Goal: Task Accomplishment & Management: Manage account settings

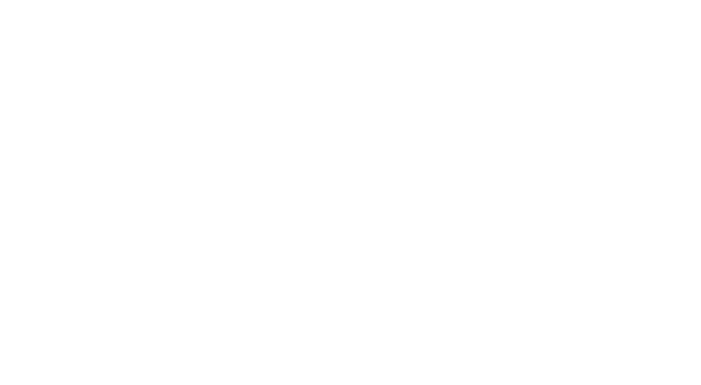
click at [515, 244] on body at bounding box center [350, 192] width 701 height 385
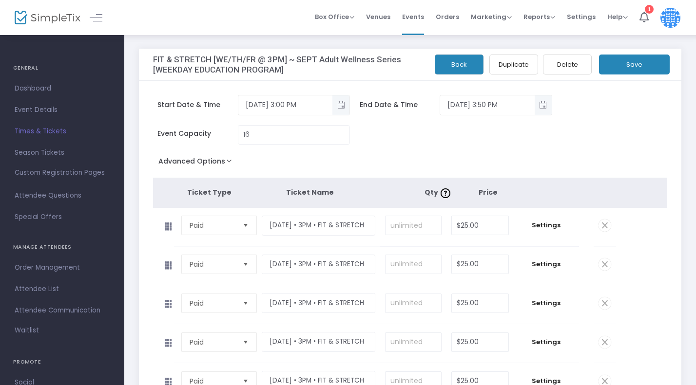
click at [604, 261] on span at bounding box center [604, 264] width 13 height 13
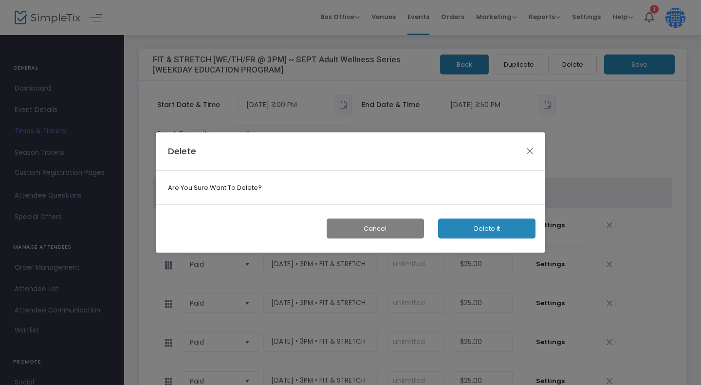
click at [494, 226] on button "Delete it" at bounding box center [486, 229] width 97 height 20
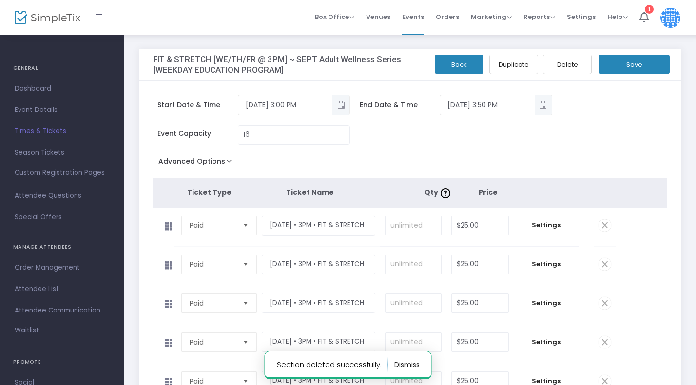
click at [609, 262] on span at bounding box center [604, 264] width 13 height 13
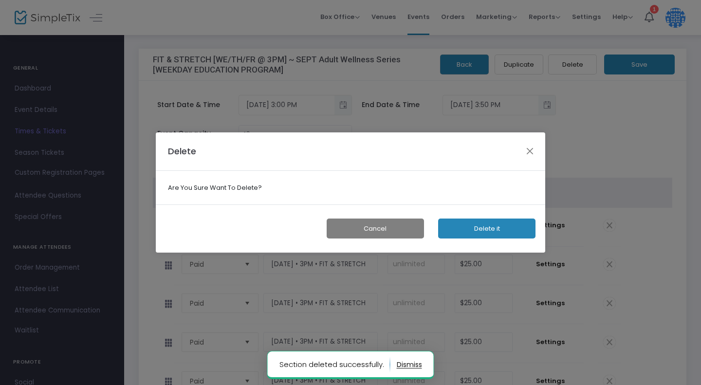
click at [464, 218] on div "Cancel Delete it" at bounding box center [351, 229] width 390 height 48
click at [464, 223] on button "Delete it" at bounding box center [486, 229] width 97 height 20
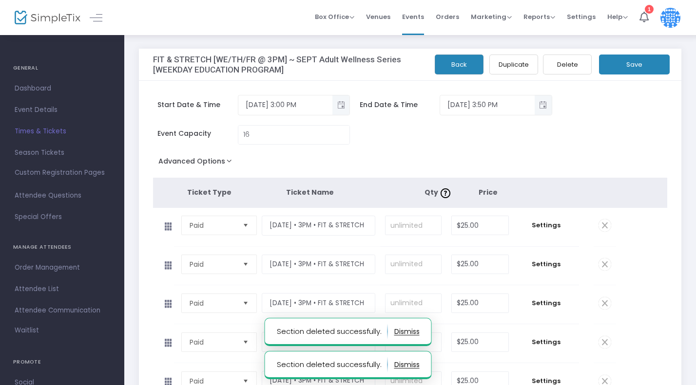
click at [602, 263] on span at bounding box center [604, 264] width 13 height 13
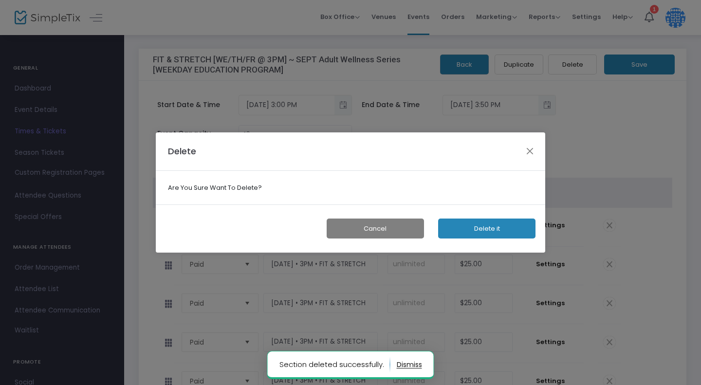
click at [487, 226] on button "Delete it" at bounding box center [486, 229] width 97 height 20
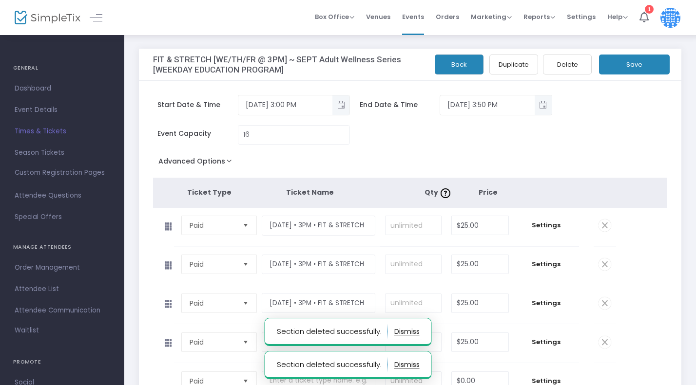
click at [604, 265] on span at bounding box center [604, 264] width 13 height 13
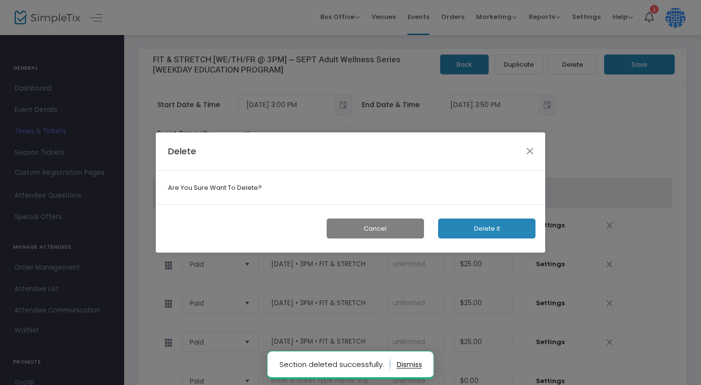
click at [491, 224] on button "Delete it" at bounding box center [486, 229] width 97 height 20
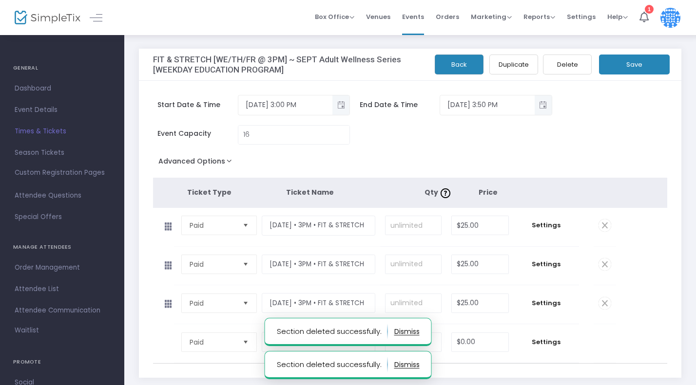
click at [604, 264] on span at bounding box center [604, 264] width 13 height 13
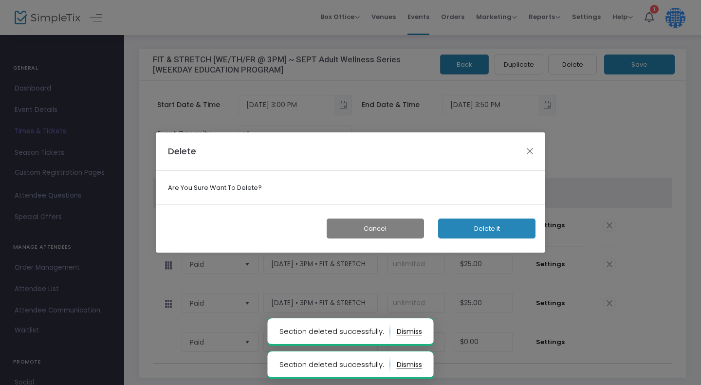
click at [499, 224] on button "Delete it" at bounding box center [486, 229] width 97 height 20
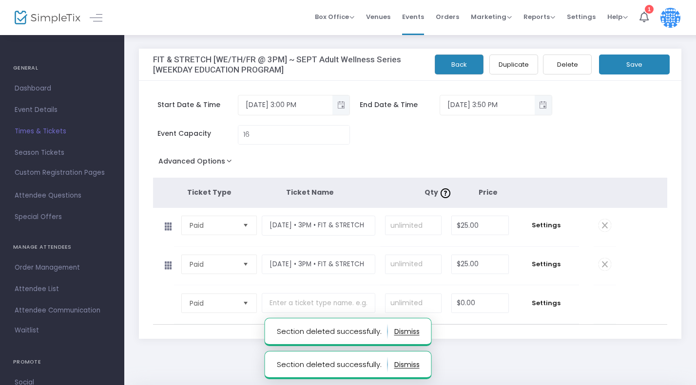
click at [602, 263] on span at bounding box center [604, 264] width 13 height 13
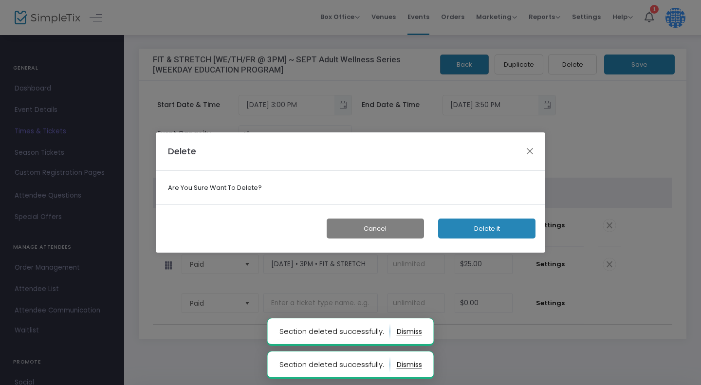
click at [498, 225] on button "Delete it" at bounding box center [486, 229] width 97 height 20
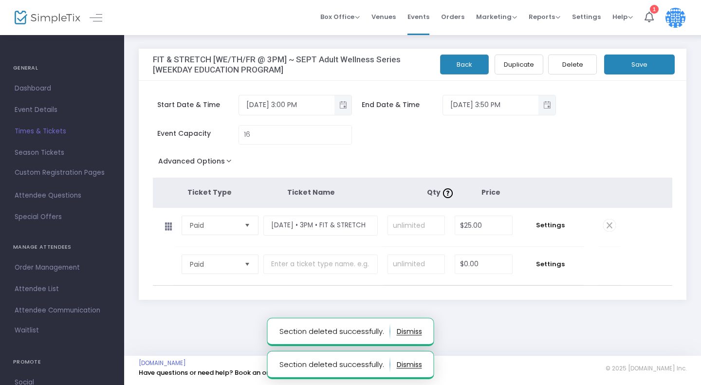
click at [624, 66] on button "Save" at bounding box center [639, 65] width 71 height 20
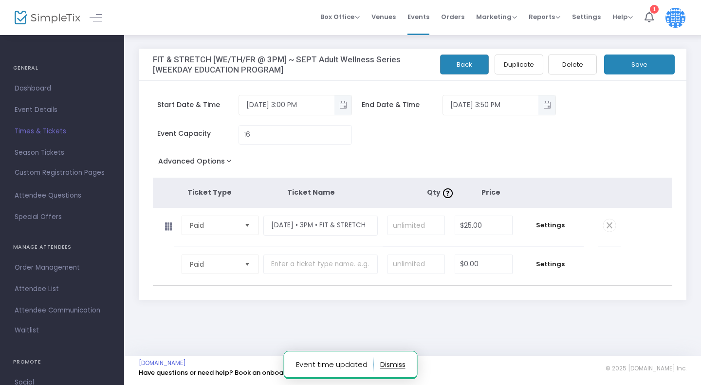
click at [32, 131] on span "Times & Tickets" at bounding box center [62, 131] width 95 height 13
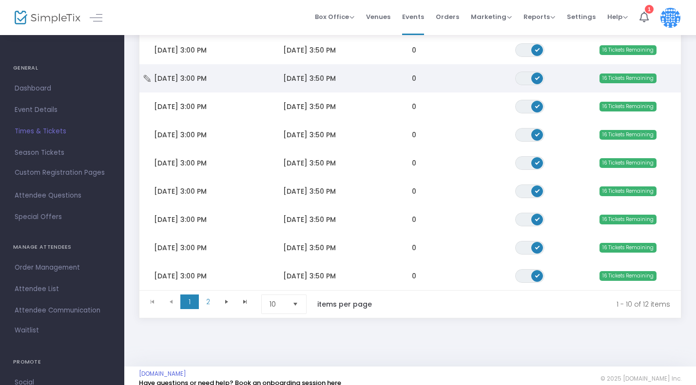
scroll to position [184, 0]
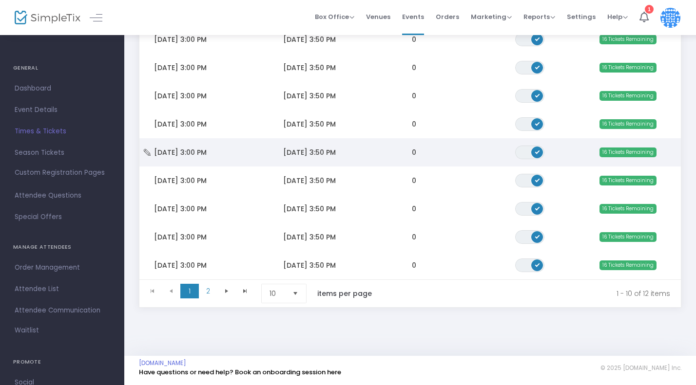
click at [188, 150] on span "[DATE] 3:00 PM" at bounding box center [180, 153] width 53 height 10
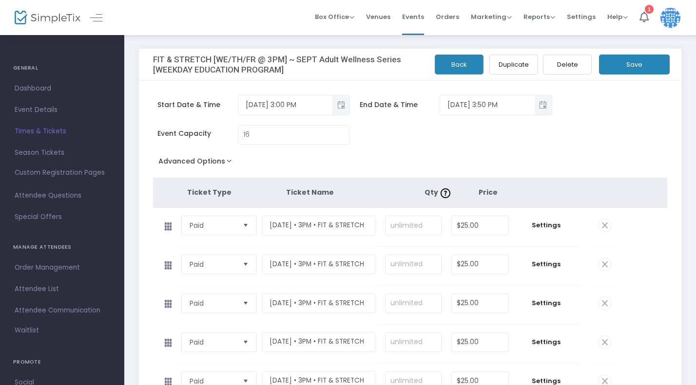
click at [603, 224] on span at bounding box center [604, 225] width 13 height 13
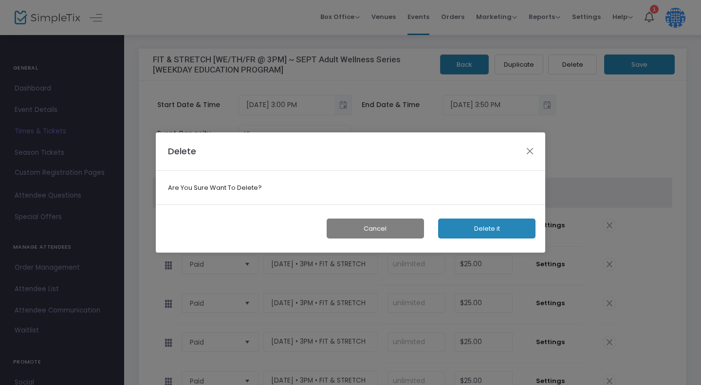
click at [503, 229] on button "Delete it" at bounding box center [486, 229] width 97 height 20
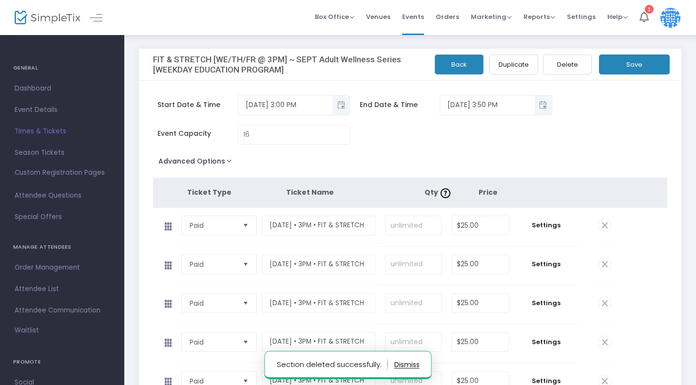
click at [604, 226] on span at bounding box center [604, 225] width 13 height 13
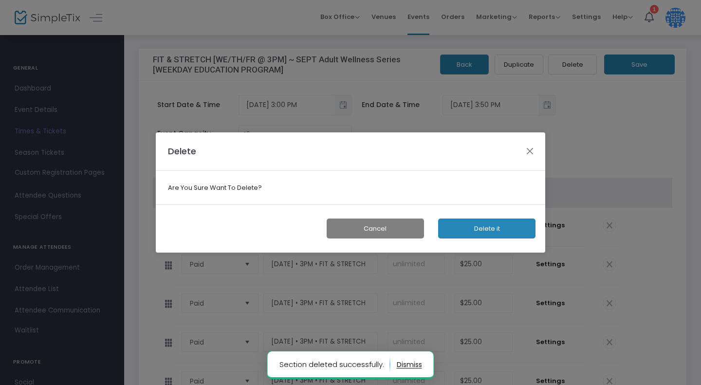
click at [507, 227] on button "Delete it" at bounding box center [486, 229] width 97 height 20
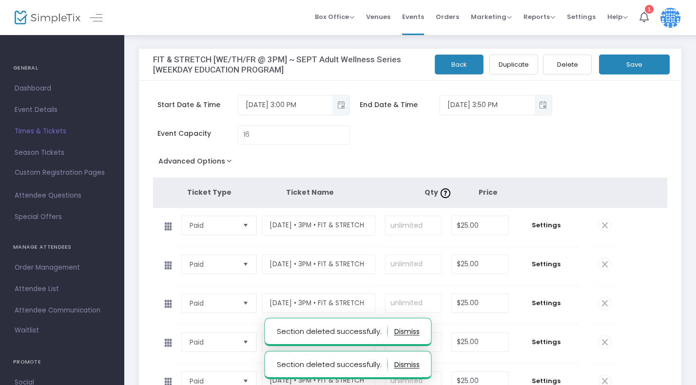
click at [606, 224] on span at bounding box center [604, 225] width 13 height 13
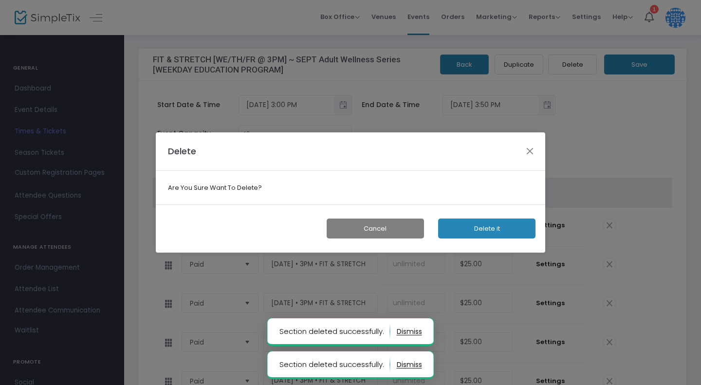
click at [489, 223] on button "Delete it" at bounding box center [486, 229] width 97 height 20
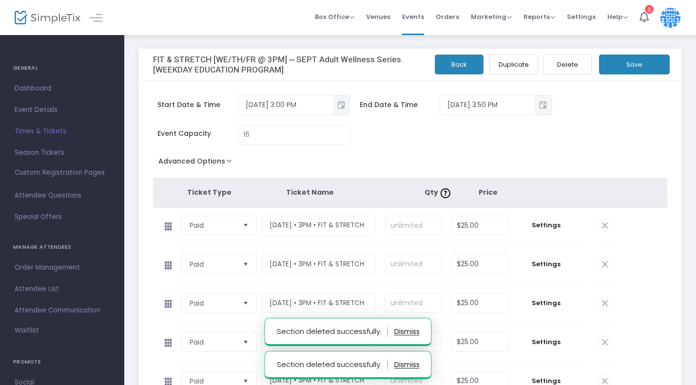
click at [606, 226] on span at bounding box center [604, 225] width 13 height 13
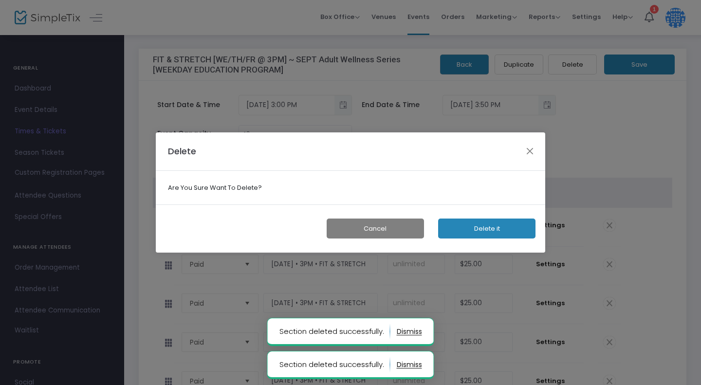
click at [529, 224] on button "Delete it" at bounding box center [486, 229] width 97 height 20
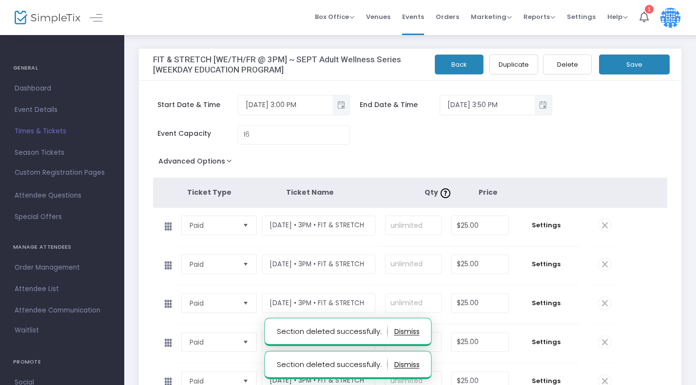
click at [605, 222] on span at bounding box center [604, 225] width 13 height 13
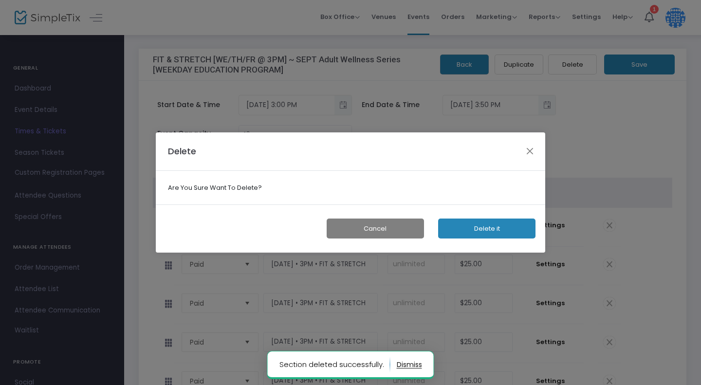
click at [489, 228] on button "Delete it" at bounding box center [486, 229] width 97 height 20
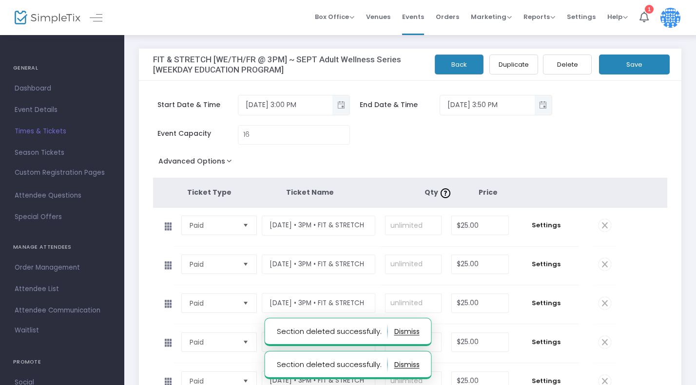
click at [605, 264] on span at bounding box center [604, 264] width 13 height 13
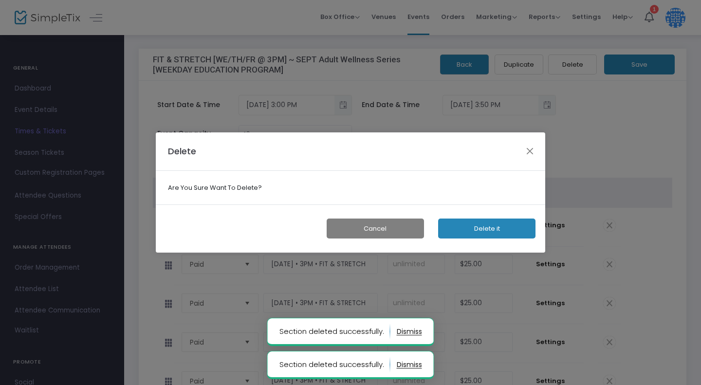
click at [483, 224] on button "Delete it" at bounding box center [486, 229] width 97 height 20
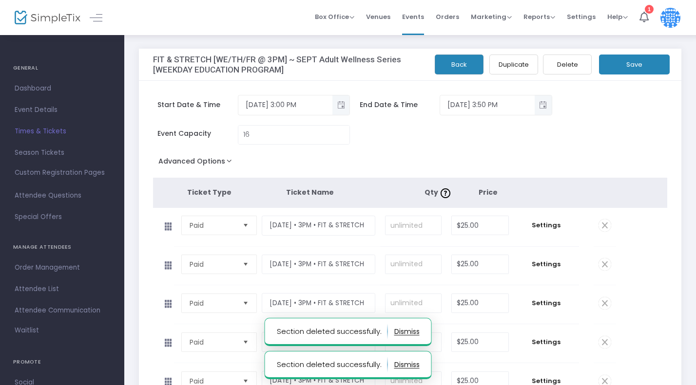
click at [603, 261] on span at bounding box center [604, 264] width 13 height 13
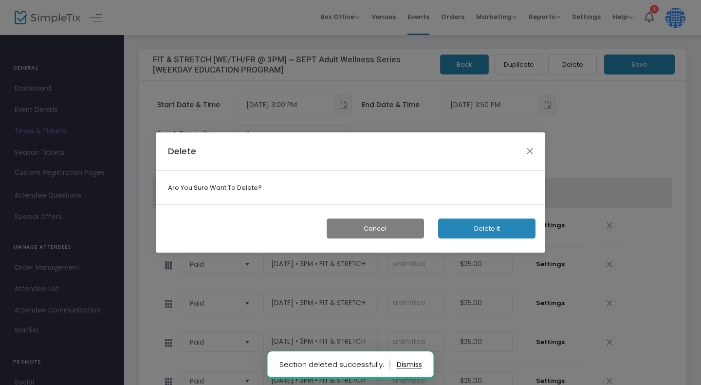
click at [491, 228] on button "Delete it" at bounding box center [486, 229] width 97 height 20
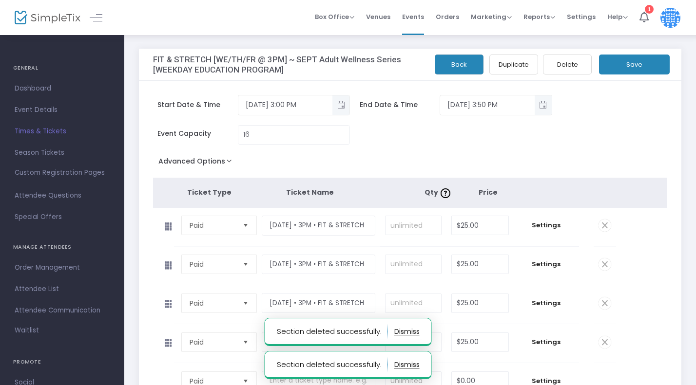
click at [603, 265] on span at bounding box center [604, 264] width 13 height 13
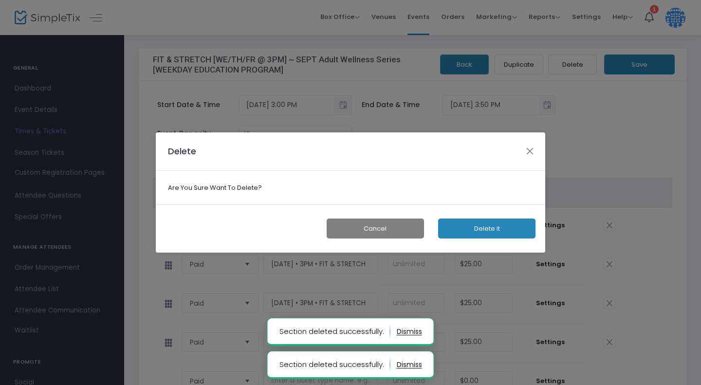
click at [502, 230] on button "Delete it" at bounding box center [486, 229] width 97 height 20
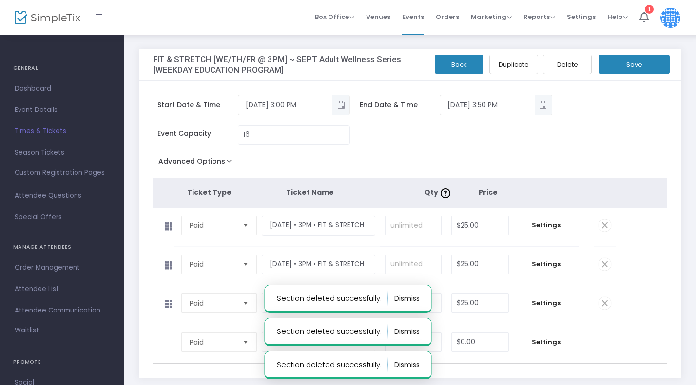
click at [606, 264] on span at bounding box center [604, 264] width 13 height 13
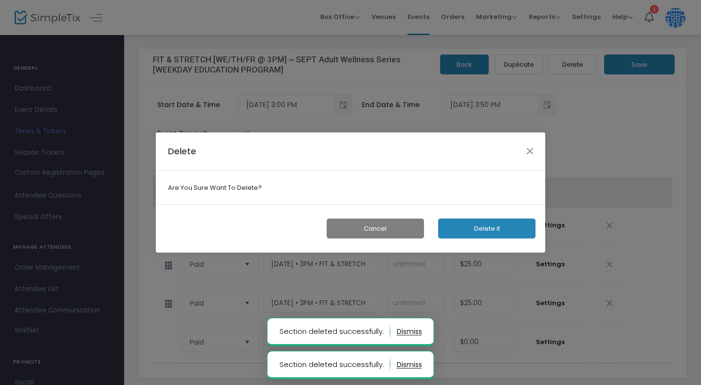
click at [502, 225] on button "Delete it" at bounding box center [486, 229] width 97 height 20
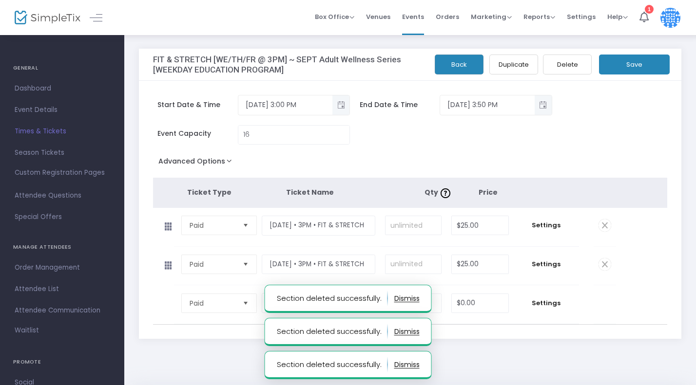
click at [605, 263] on span at bounding box center [604, 264] width 13 height 13
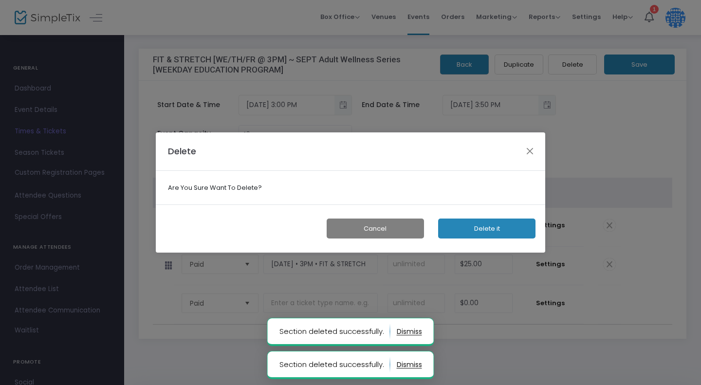
click at [482, 226] on button "Delete it" at bounding box center [486, 229] width 97 height 20
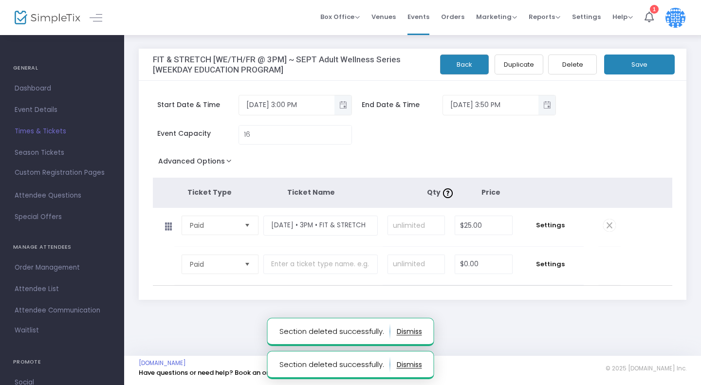
click at [625, 64] on button "Save" at bounding box center [639, 65] width 71 height 20
click at [26, 133] on span "Times & Tickets" at bounding box center [62, 131] width 95 height 13
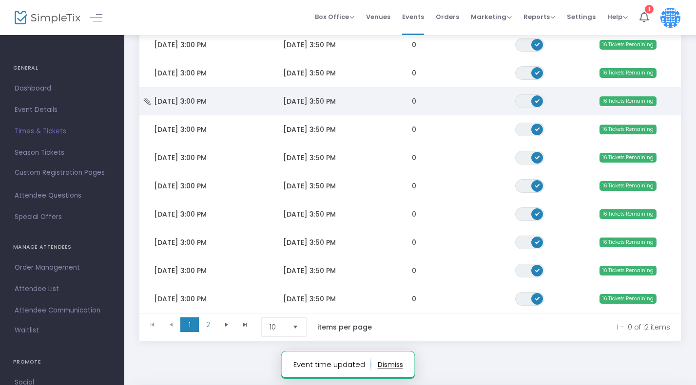
scroll to position [150, 0]
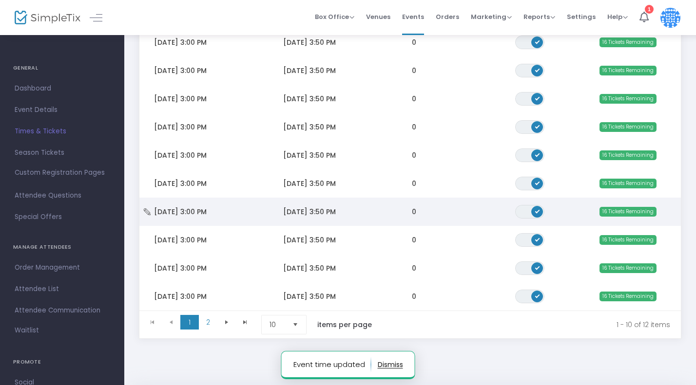
click at [183, 214] on span "[DATE] 3:00 PM" at bounding box center [180, 212] width 53 height 10
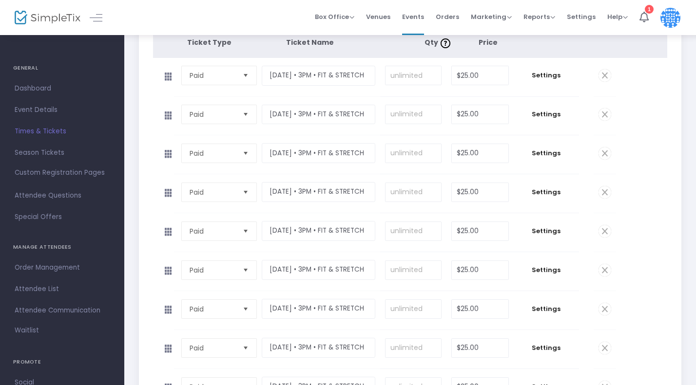
click at [606, 73] on span at bounding box center [604, 75] width 13 height 13
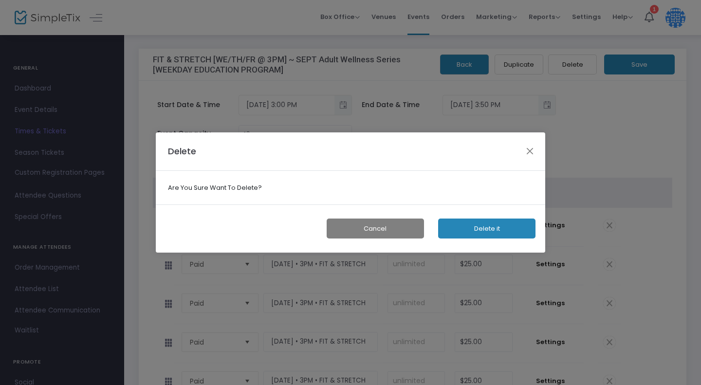
click at [472, 225] on button "Delete it" at bounding box center [486, 229] width 97 height 20
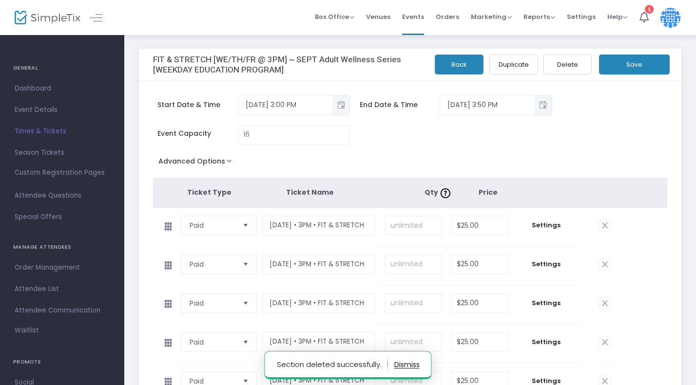
click at [608, 225] on span at bounding box center [604, 225] width 13 height 13
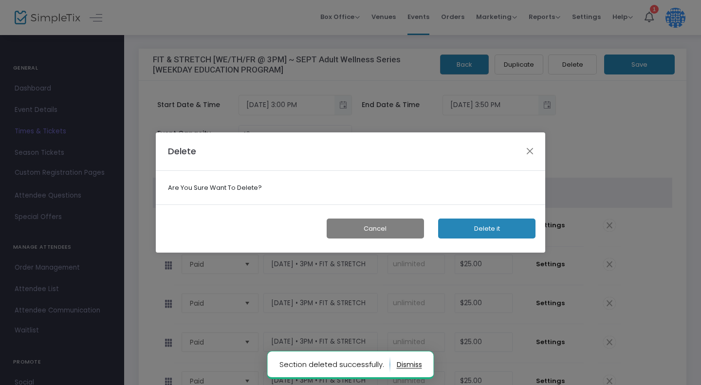
click at [512, 230] on button "Delete it" at bounding box center [486, 229] width 97 height 20
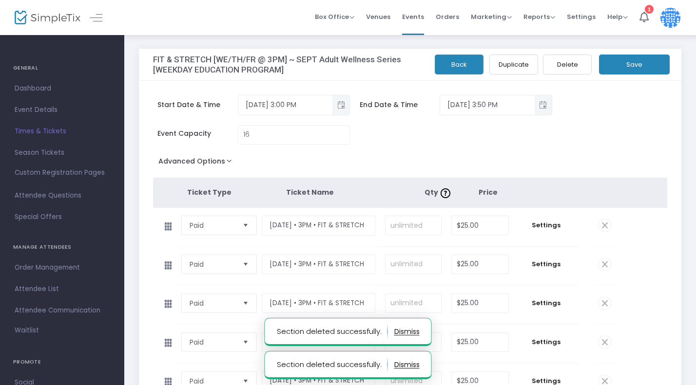
click at [603, 226] on span at bounding box center [604, 225] width 13 height 13
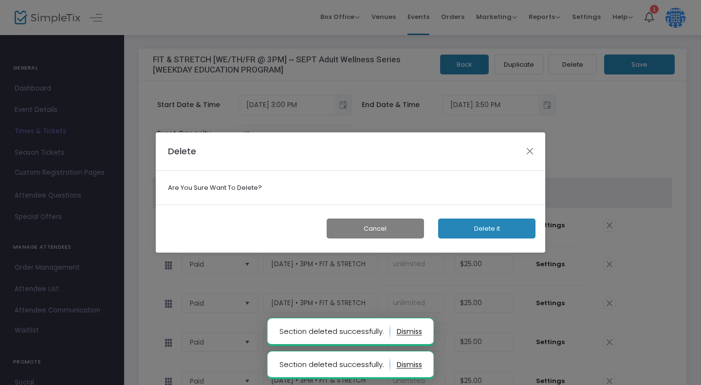
click at [508, 228] on button "Delete it" at bounding box center [486, 229] width 97 height 20
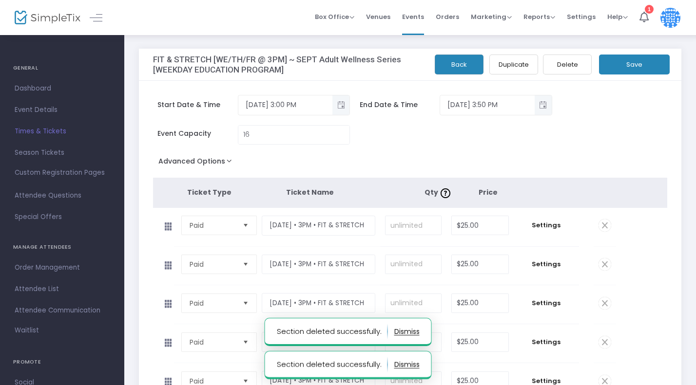
click at [606, 226] on span at bounding box center [604, 225] width 13 height 13
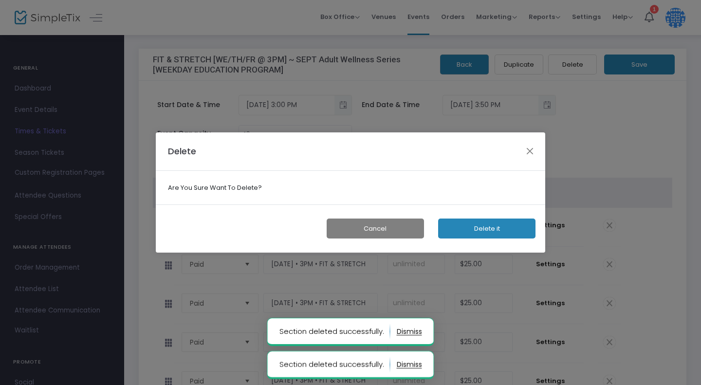
click at [512, 227] on button "Delete it" at bounding box center [486, 229] width 97 height 20
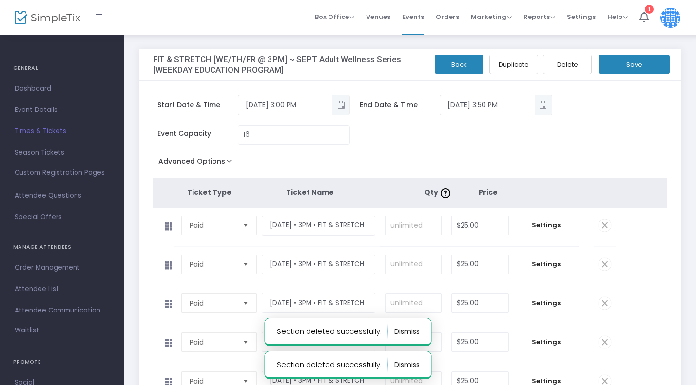
click at [603, 223] on span at bounding box center [604, 225] width 13 height 13
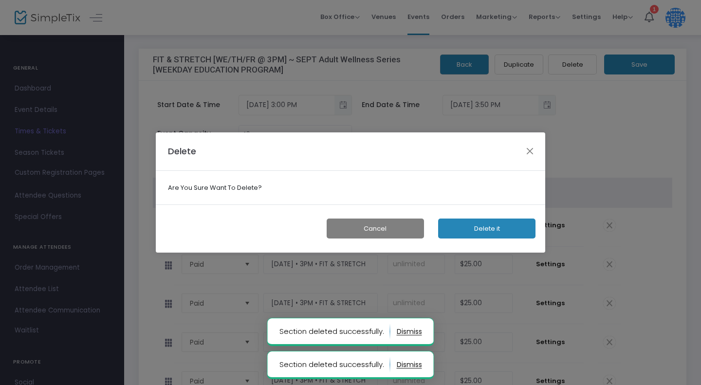
click at [498, 227] on button "Delete it" at bounding box center [486, 229] width 97 height 20
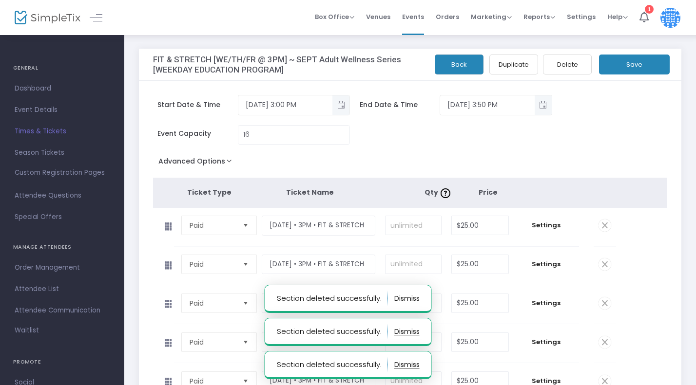
click at [604, 224] on span at bounding box center [604, 225] width 13 height 13
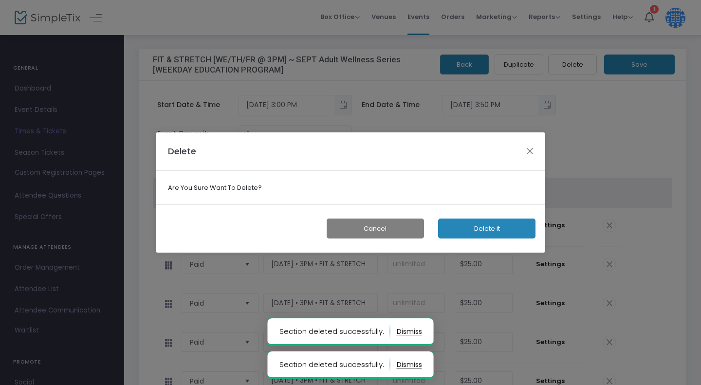
click at [503, 230] on button "Delete it" at bounding box center [486, 229] width 97 height 20
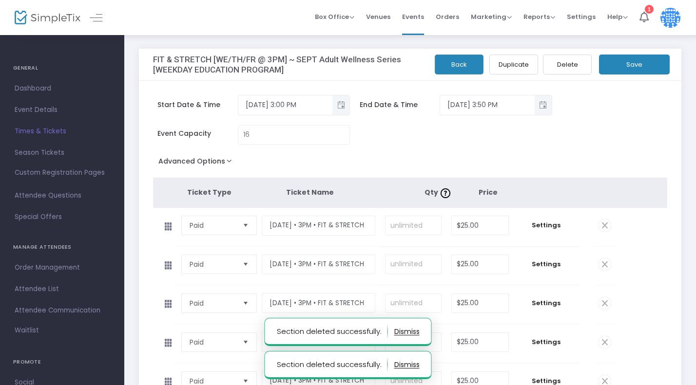
click at [607, 265] on span at bounding box center [604, 264] width 13 height 13
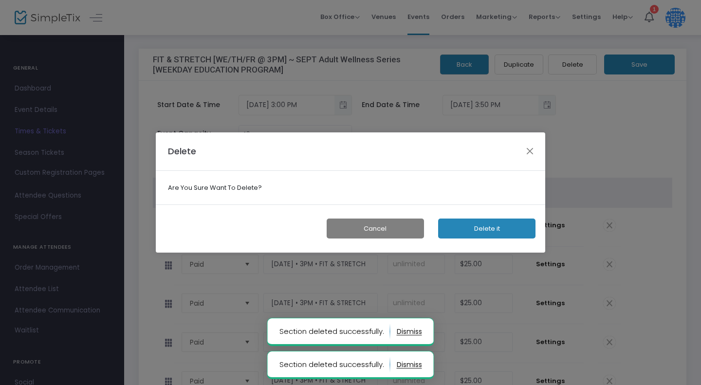
click at [475, 226] on button "Delete it" at bounding box center [486, 229] width 97 height 20
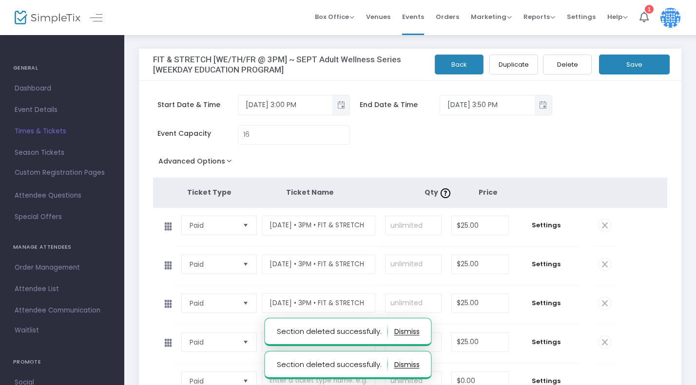
click at [602, 262] on span at bounding box center [604, 264] width 13 height 13
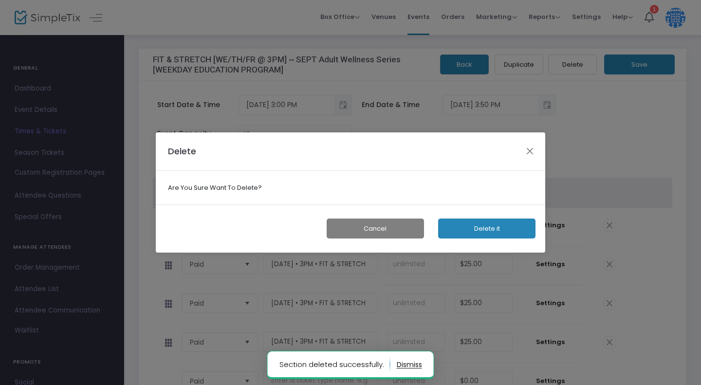
click at [490, 226] on button "Delete it" at bounding box center [486, 229] width 97 height 20
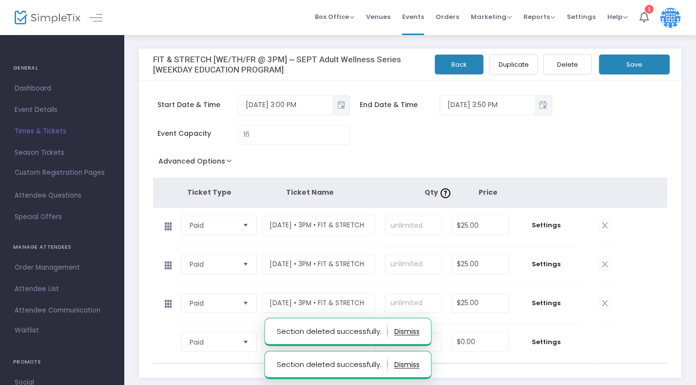
click at [603, 265] on span at bounding box center [604, 264] width 13 height 13
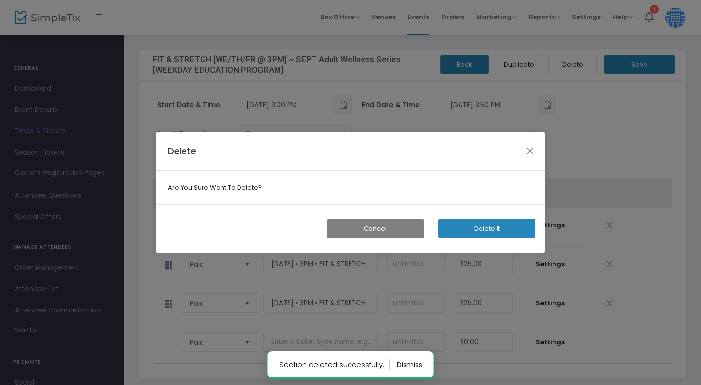
click at [495, 226] on button "Delete it" at bounding box center [486, 229] width 97 height 20
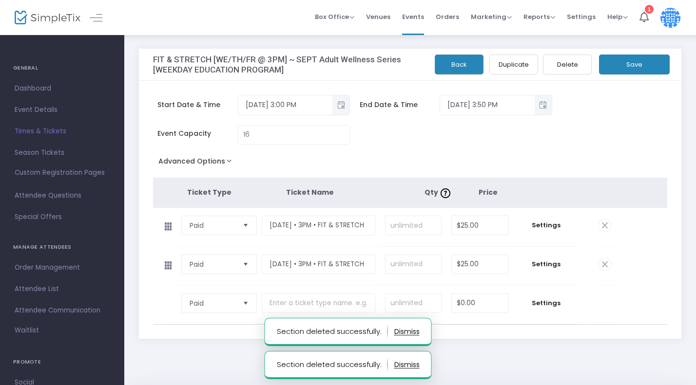
click at [605, 262] on span at bounding box center [604, 264] width 13 height 13
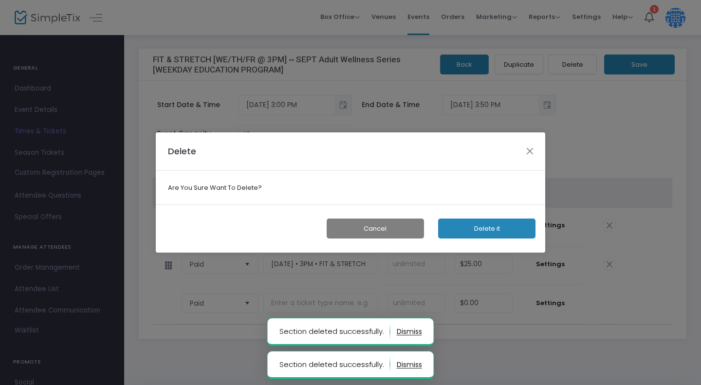
click at [479, 223] on button "Delete it" at bounding box center [486, 229] width 97 height 20
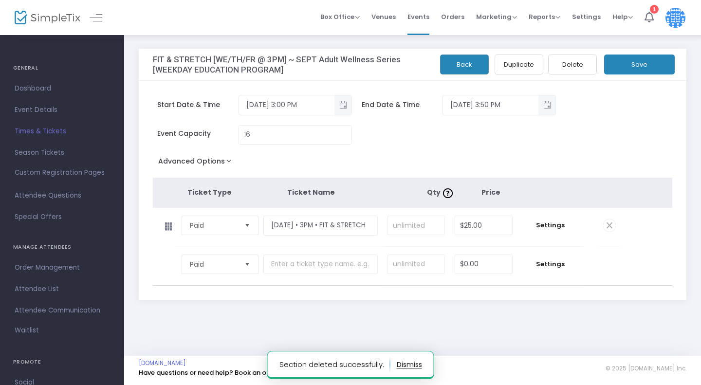
click at [627, 61] on button "Save" at bounding box center [639, 65] width 71 height 20
click at [29, 130] on span "Times & Tickets" at bounding box center [62, 131] width 95 height 13
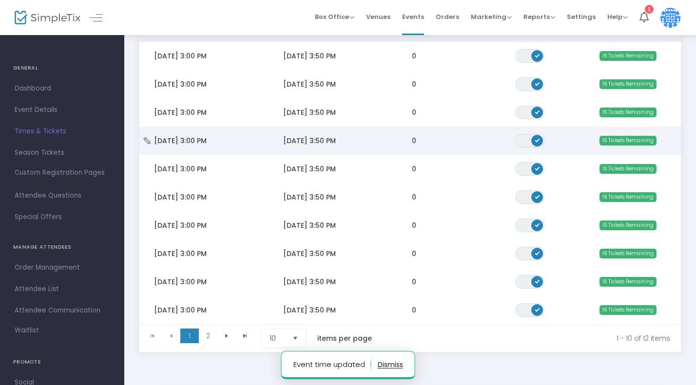
scroll to position [138, 0]
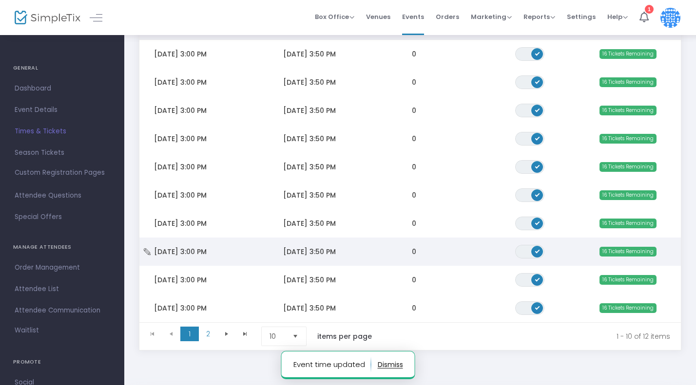
click at [196, 260] on td "[DATE] 3:00 PM" at bounding box center [203, 252] width 129 height 28
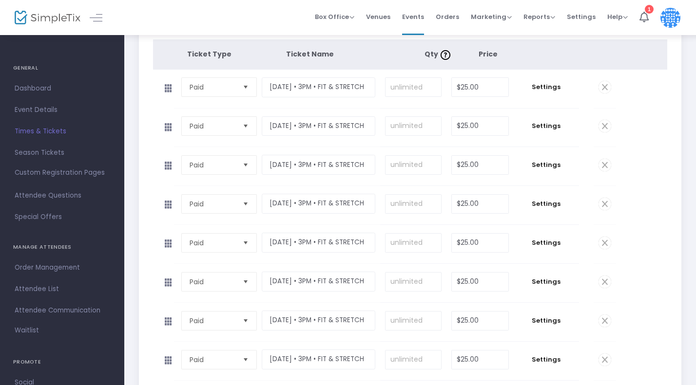
click at [607, 84] on span at bounding box center [604, 87] width 13 height 13
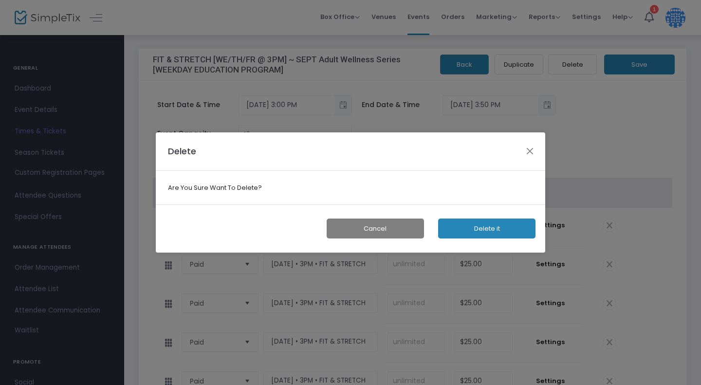
click at [499, 229] on button "Delete it" at bounding box center [486, 229] width 97 height 20
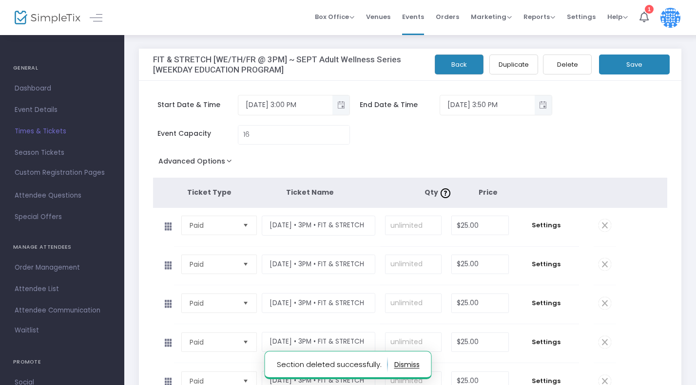
click at [606, 227] on span at bounding box center [604, 225] width 13 height 13
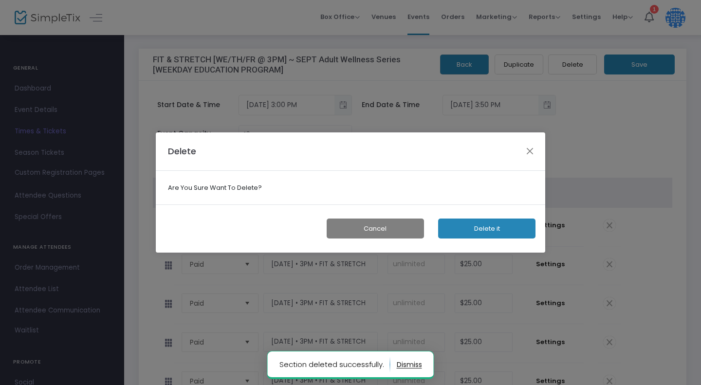
click at [502, 230] on button "Delete it" at bounding box center [486, 229] width 97 height 20
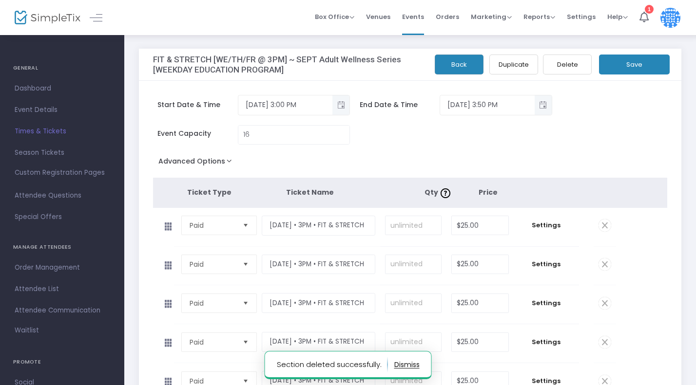
click at [605, 225] on span at bounding box center [604, 225] width 13 height 13
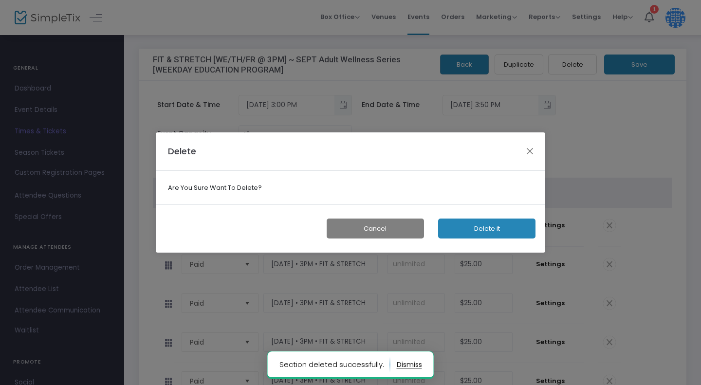
click at [499, 229] on button "Delete it" at bounding box center [486, 229] width 97 height 20
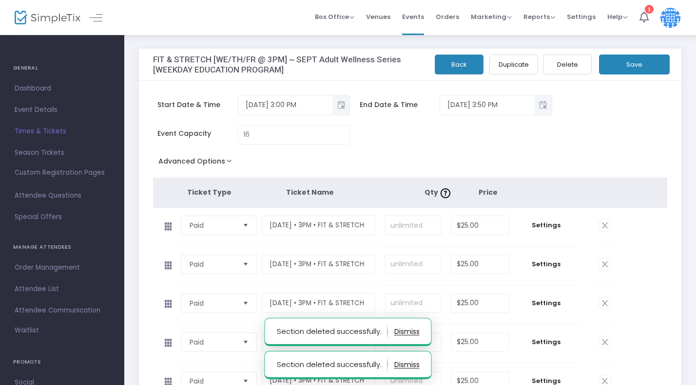
click at [606, 226] on span at bounding box center [604, 225] width 13 height 13
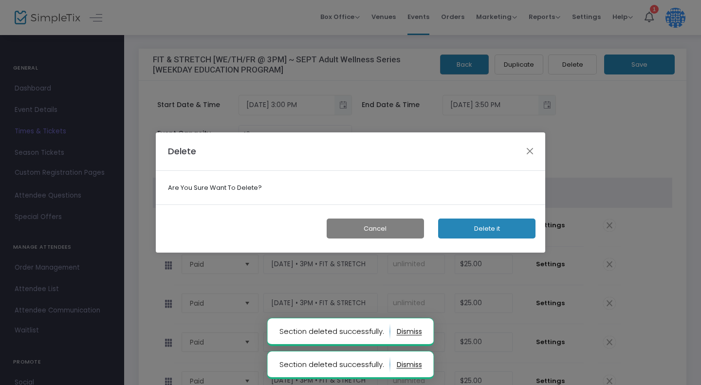
click at [502, 229] on button "Delete it" at bounding box center [486, 229] width 97 height 20
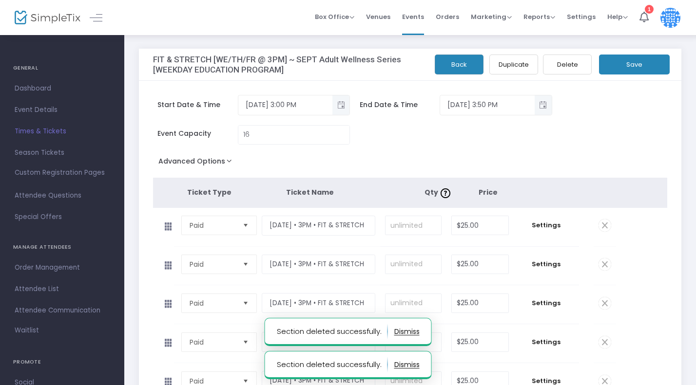
click at [607, 227] on span at bounding box center [604, 225] width 13 height 13
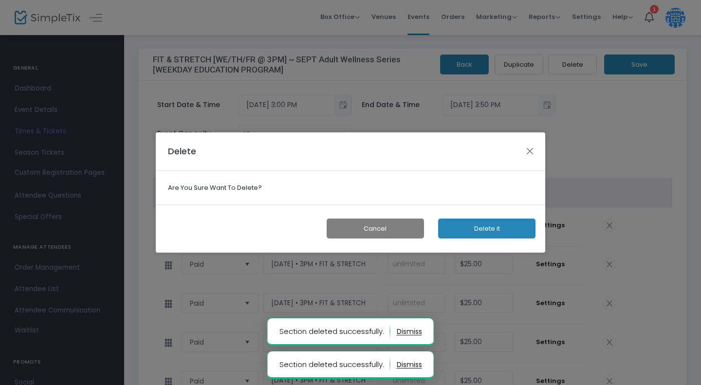
click at [491, 229] on button "Delete it" at bounding box center [486, 229] width 97 height 20
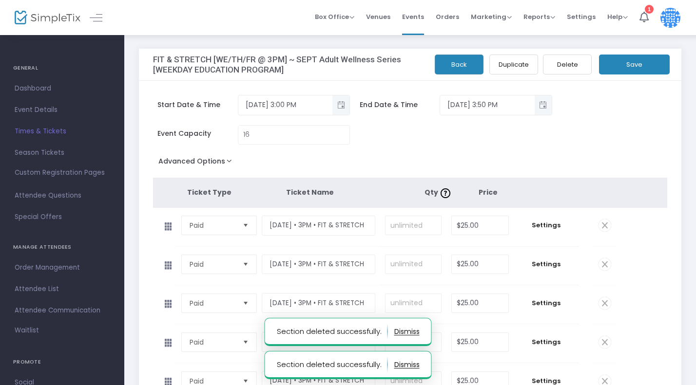
click at [605, 226] on span at bounding box center [604, 225] width 13 height 13
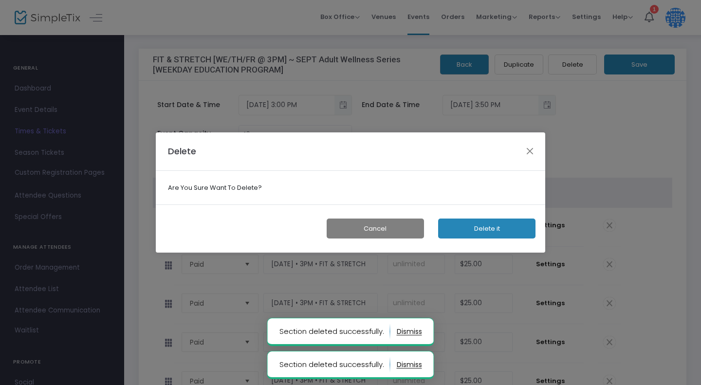
click at [494, 230] on button "Delete it" at bounding box center [486, 229] width 97 height 20
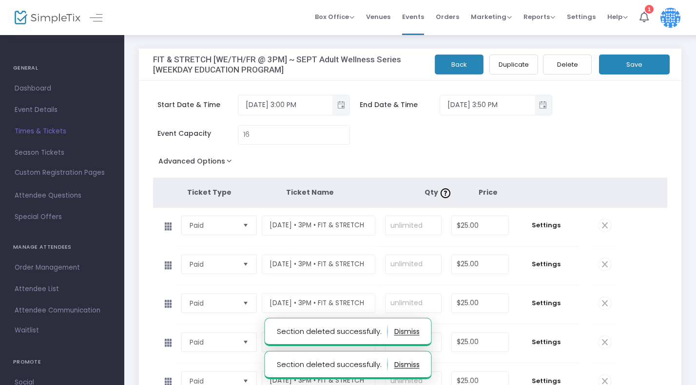
click at [605, 227] on span at bounding box center [604, 225] width 13 height 13
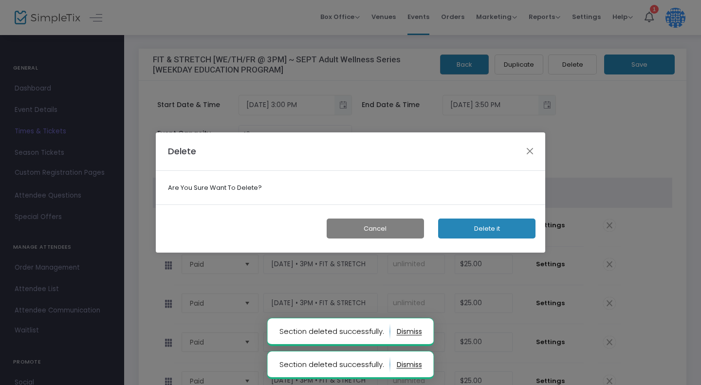
click at [492, 230] on button "Delete it" at bounding box center [486, 229] width 97 height 20
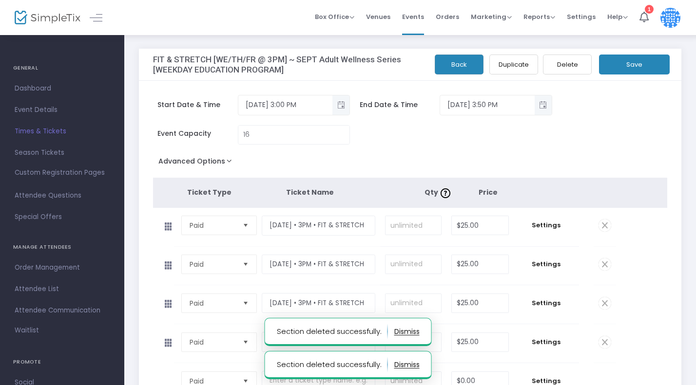
click at [601, 260] on span at bounding box center [604, 264] width 13 height 13
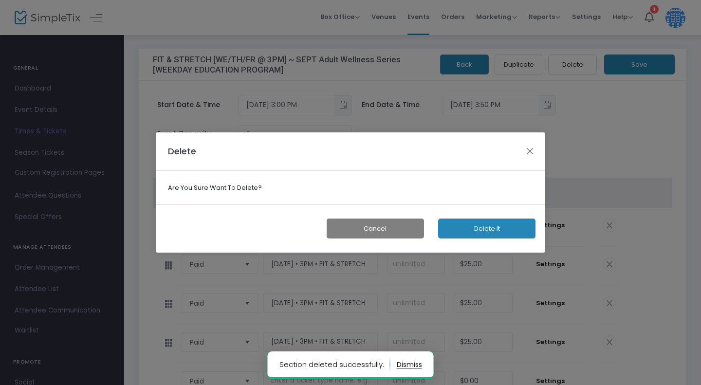
click at [502, 226] on button "Delete it" at bounding box center [486, 229] width 97 height 20
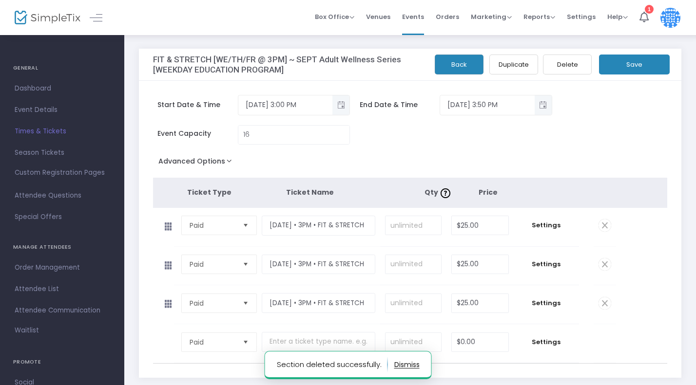
click at [601, 263] on span at bounding box center [604, 264] width 13 height 13
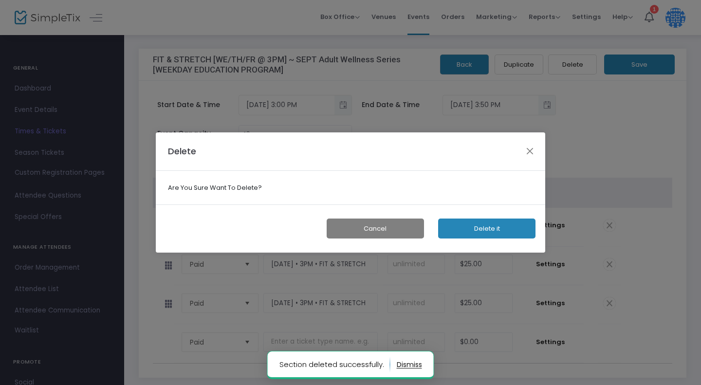
click at [485, 228] on button "Delete it" at bounding box center [486, 229] width 97 height 20
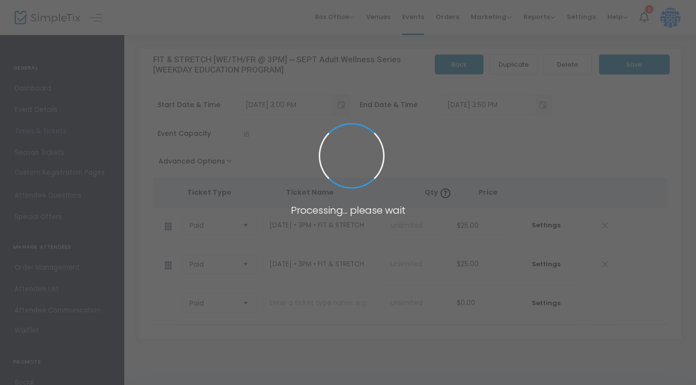
click at [639, 263] on span at bounding box center [348, 192] width 696 height 385
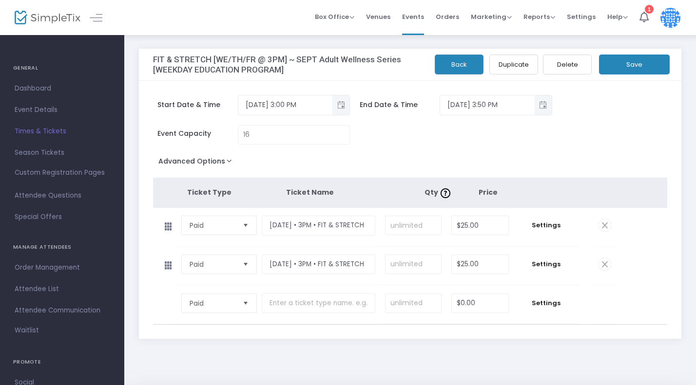
click at [607, 263] on span at bounding box center [604, 264] width 13 height 13
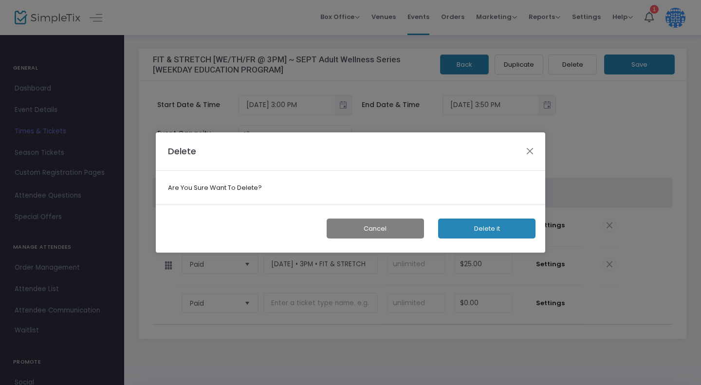
click at [492, 229] on button "Delete it" at bounding box center [486, 229] width 97 height 20
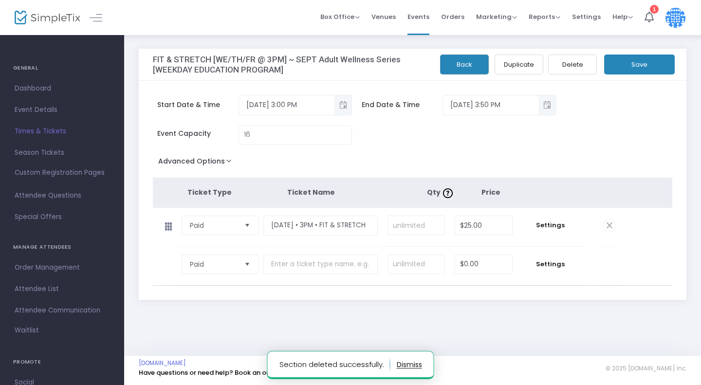
click at [620, 63] on button "Save" at bounding box center [639, 65] width 71 height 20
click at [35, 132] on span "Times & Tickets" at bounding box center [62, 131] width 95 height 13
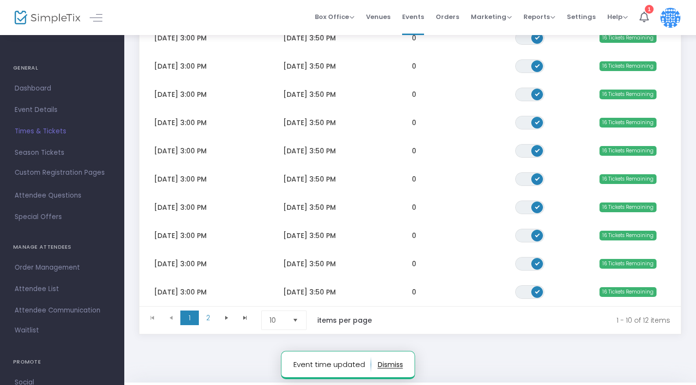
scroll to position [184, 0]
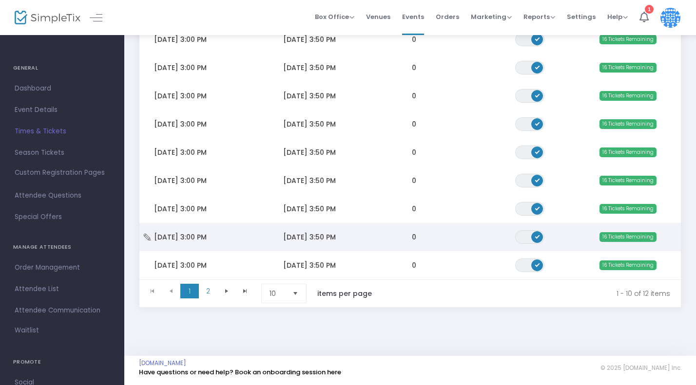
click at [184, 236] on span "[DATE] 3:00 PM" at bounding box center [180, 237] width 53 height 10
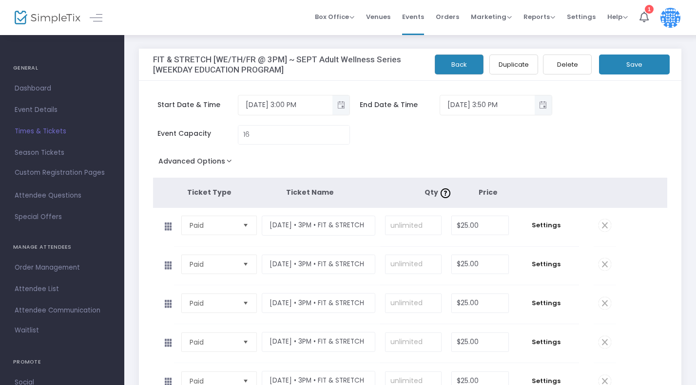
click at [566, 66] on button "Delete" at bounding box center [567, 65] width 49 height 20
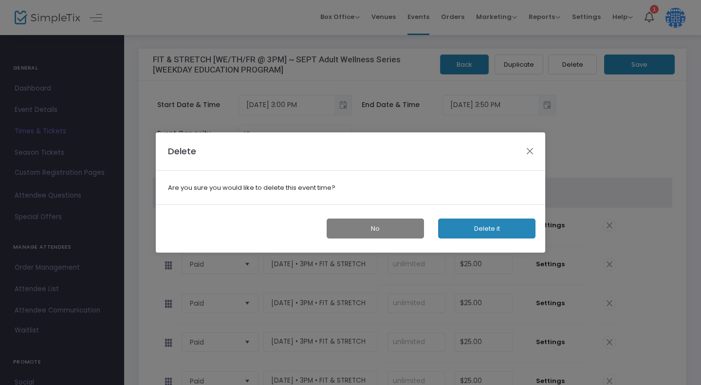
click at [467, 228] on button "Delete it" at bounding box center [486, 229] width 97 height 20
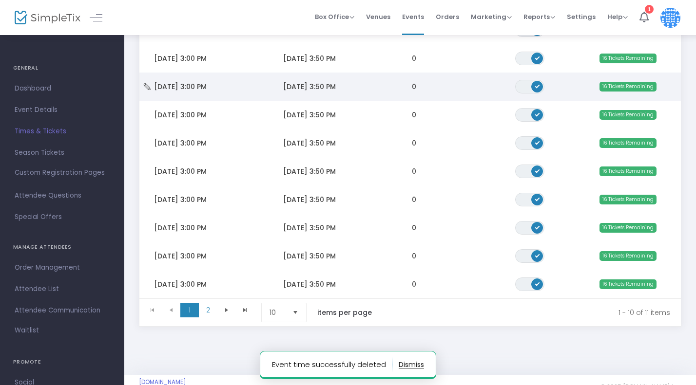
scroll to position [184, 0]
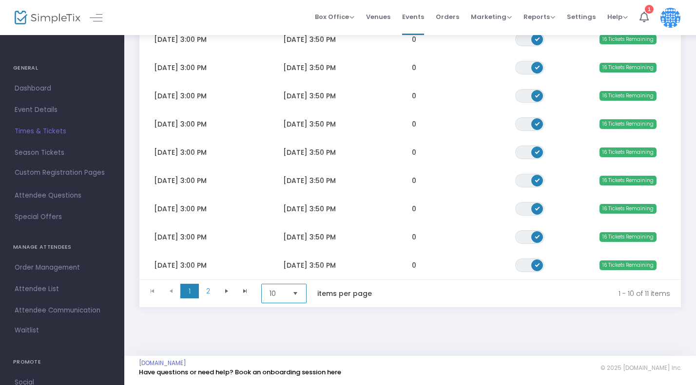
click at [288, 284] on span "10" at bounding box center [276, 293] width 23 height 19
click at [285, 358] on li "100" at bounding box center [285, 352] width 47 height 19
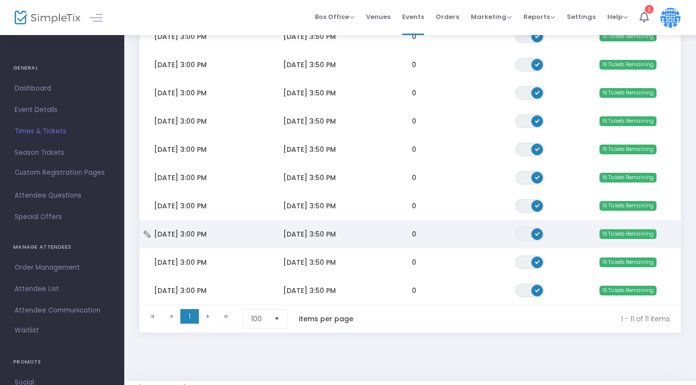
click at [192, 237] on span "[DATE] 3:00 PM" at bounding box center [180, 234] width 53 height 10
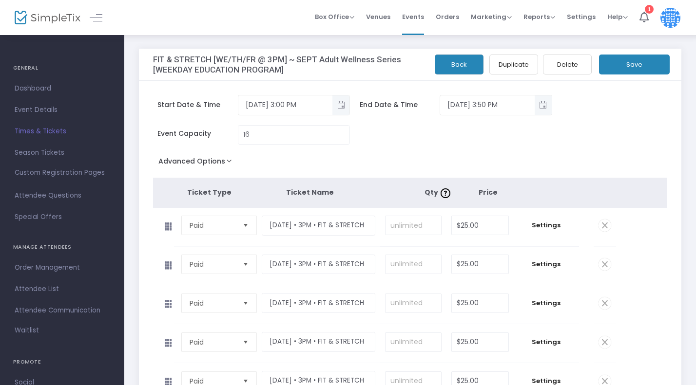
click at [605, 220] on span at bounding box center [604, 225] width 13 height 13
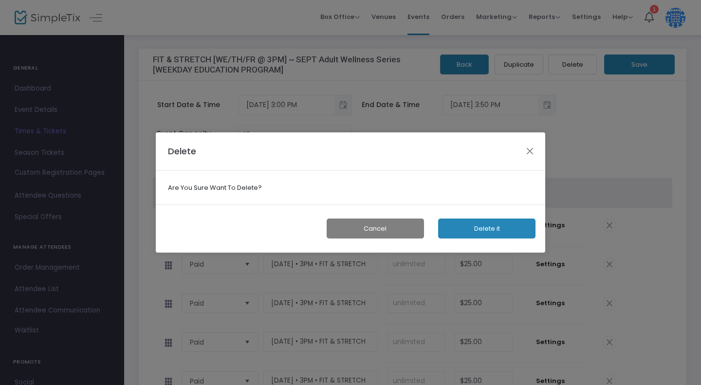
click at [496, 229] on button "Delete it" at bounding box center [486, 229] width 97 height 20
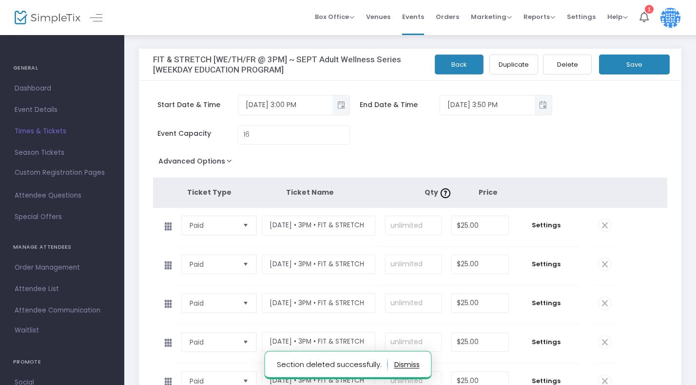
click at [605, 226] on span at bounding box center [604, 225] width 13 height 13
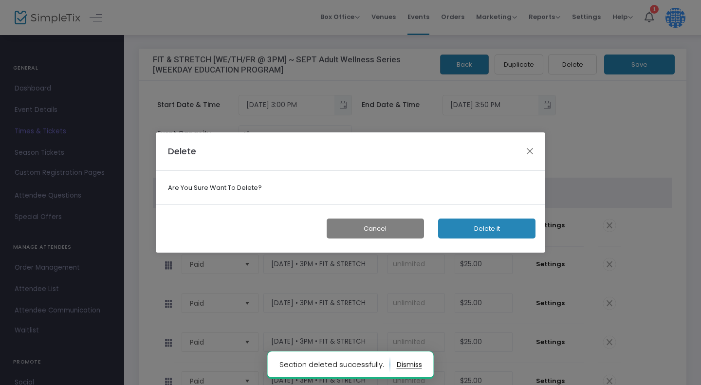
click at [495, 223] on button "Delete it" at bounding box center [486, 229] width 97 height 20
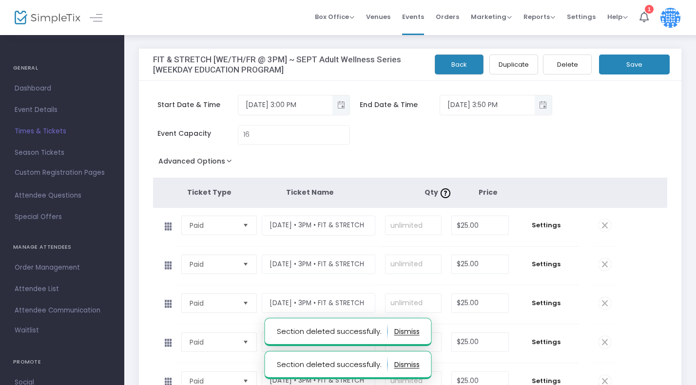
click at [602, 225] on span at bounding box center [604, 225] width 13 height 13
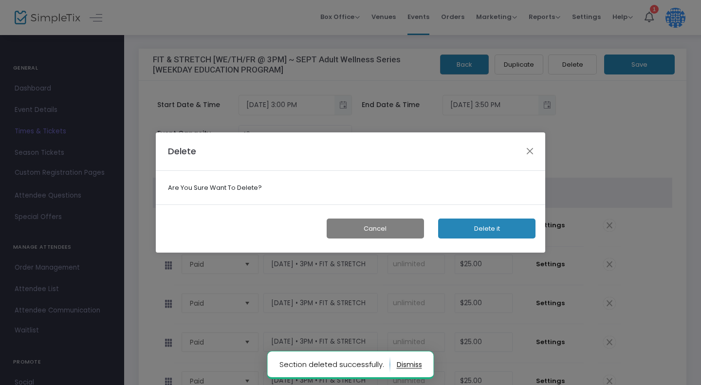
click at [502, 223] on button "Delete it" at bounding box center [486, 229] width 97 height 20
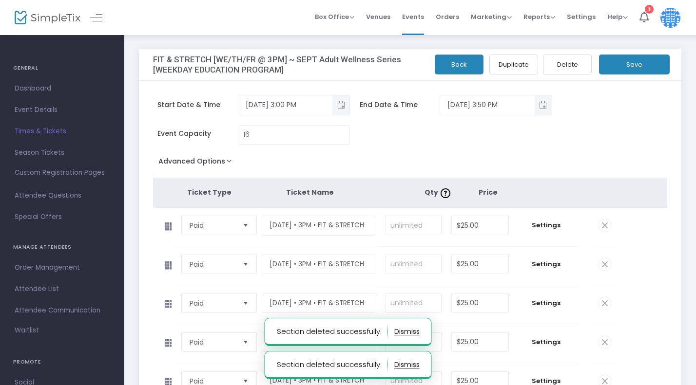
click at [602, 226] on span at bounding box center [604, 225] width 13 height 13
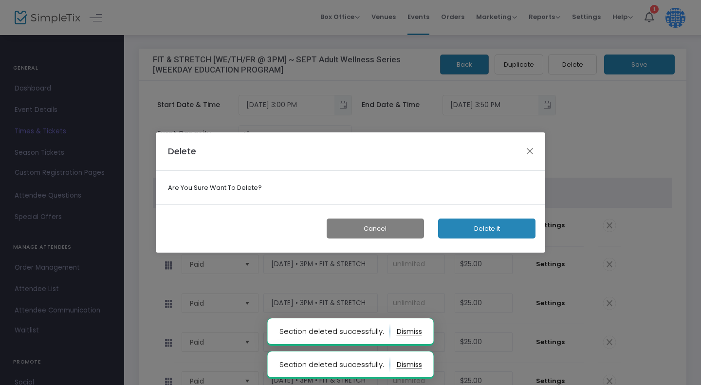
click at [510, 225] on button "Delete it" at bounding box center [486, 229] width 97 height 20
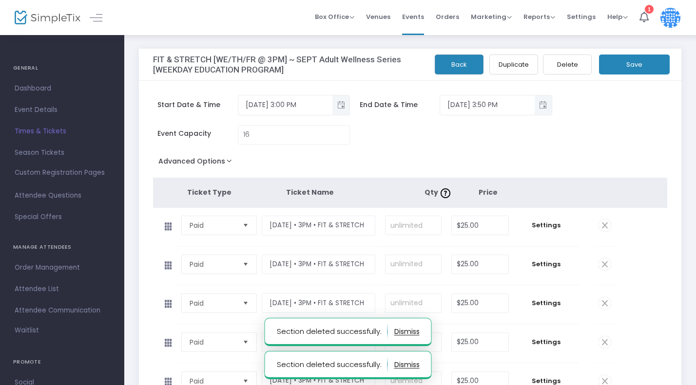
click at [607, 228] on span at bounding box center [604, 225] width 13 height 13
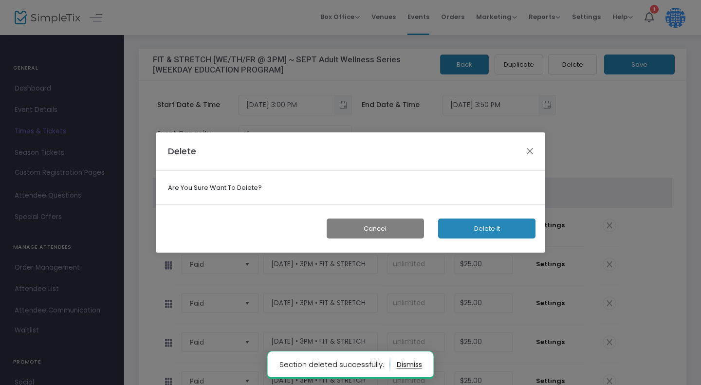
click at [506, 220] on button "Delete it" at bounding box center [486, 229] width 97 height 20
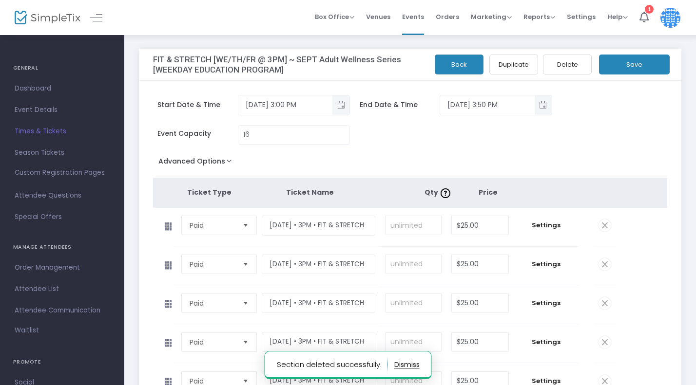
click at [604, 227] on span at bounding box center [604, 225] width 13 height 13
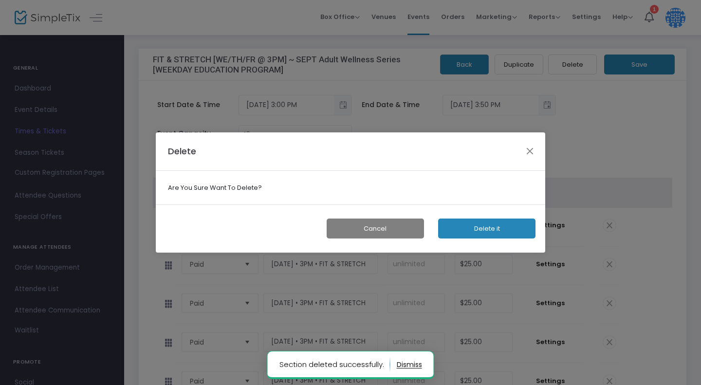
click at [507, 223] on button "Delete it" at bounding box center [486, 229] width 97 height 20
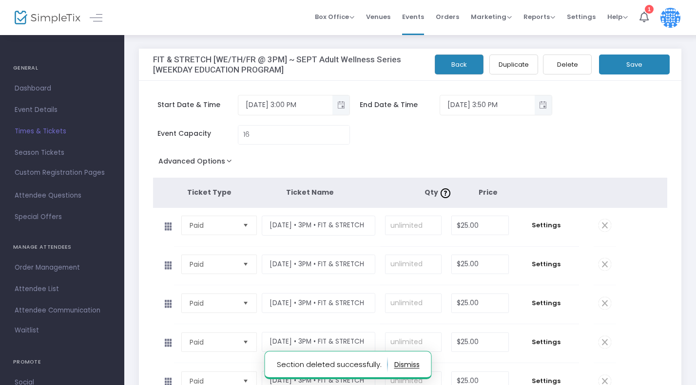
click at [602, 226] on span at bounding box center [604, 225] width 13 height 13
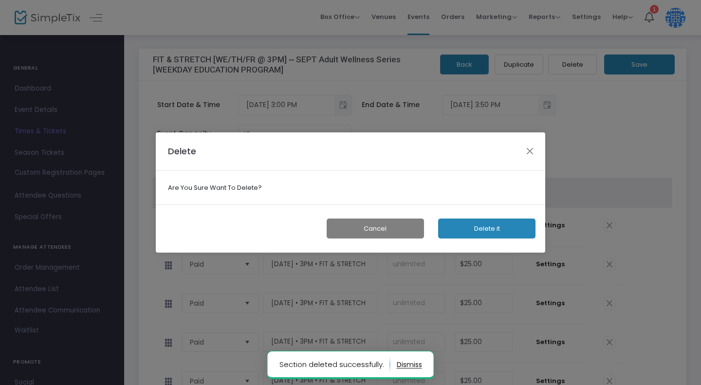
click at [497, 233] on button "Delete it" at bounding box center [486, 229] width 97 height 20
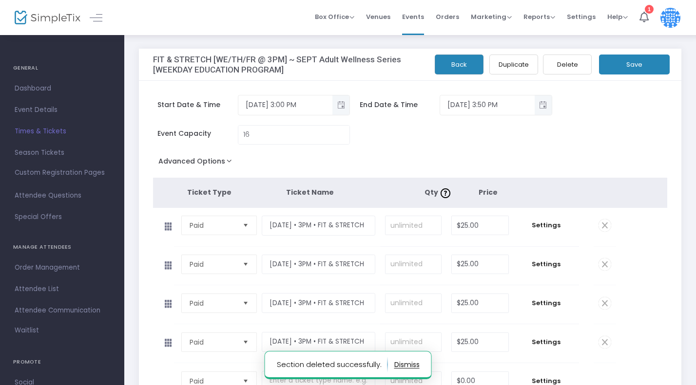
click at [605, 228] on span at bounding box center [604, 225] width 13 height 13
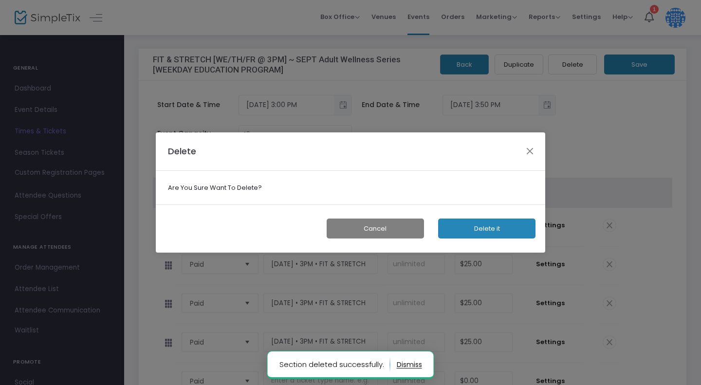
click at [481, 228] on button "Delete it" at bounding box center [486, 229] width 97 height 20
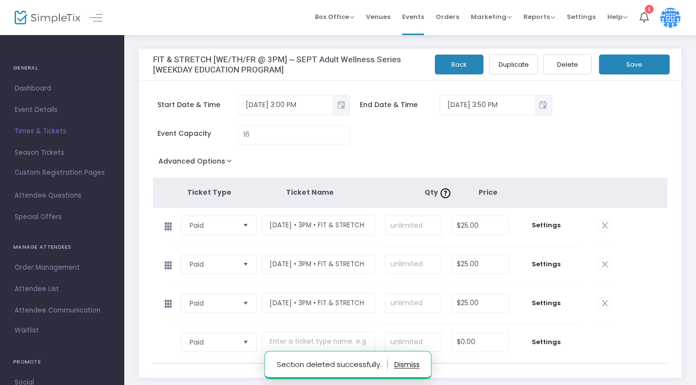
click at [603, 265] on span at bounding box center [604, 264] width 13 height 13
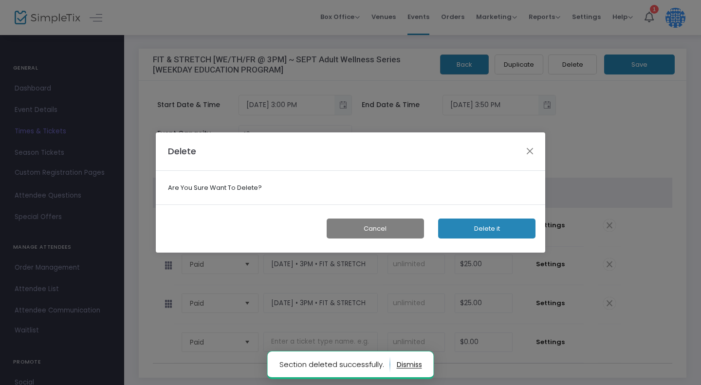
click at [506, 226] on button "Delete it" at bounding box center [486, 229] width 97 height 20
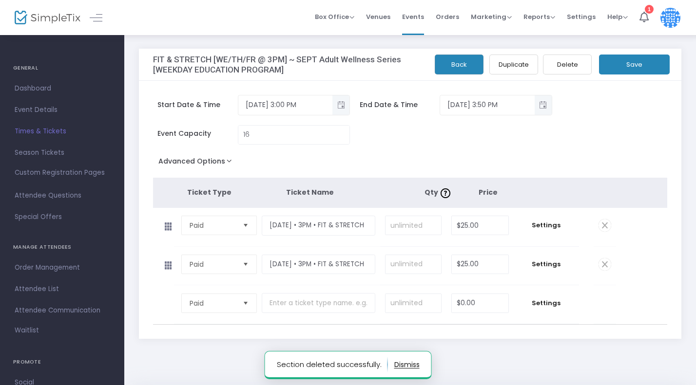
click at [605, 267] on span at bounding box center [604, 264] width 13 height 13
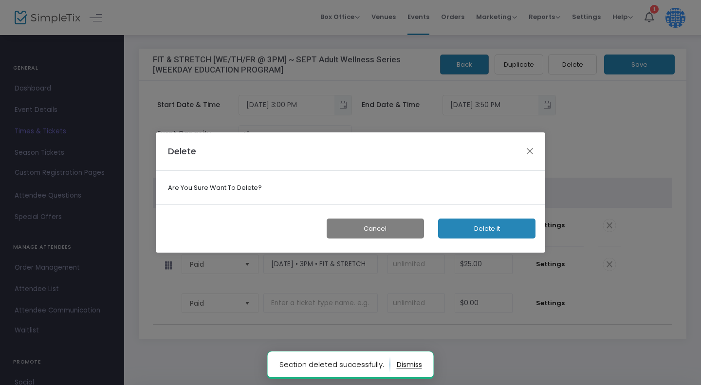
click at [465, 227] on button "Delete it" at bounding box center [486, 229] width 97 height 20
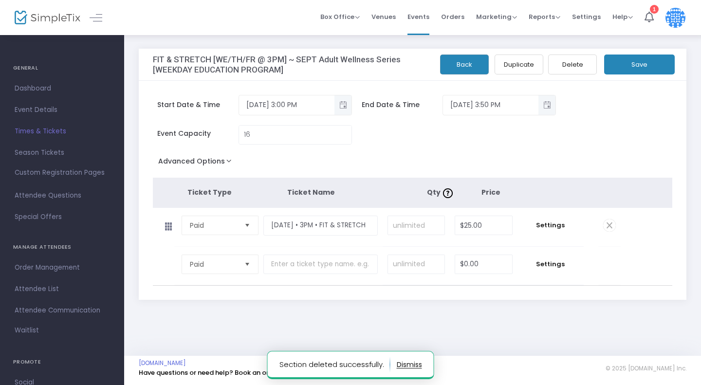
click at [646, 58] on button "Save" at bounding box center [639, 65] width 71 height 20
click at [43, 130] on span "Times & Tickets" at bounding box center [62, 131] width 95 height 13
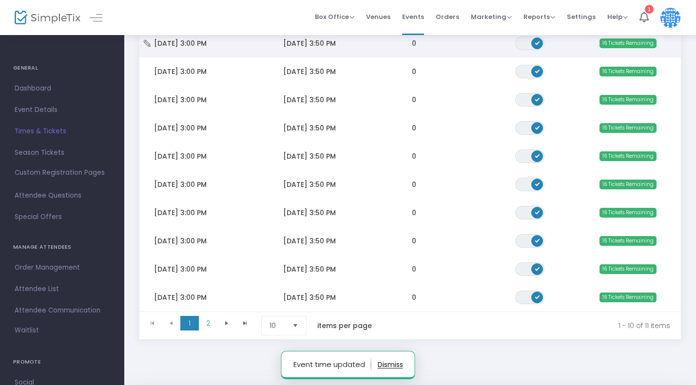
scroll to position [184, 0]
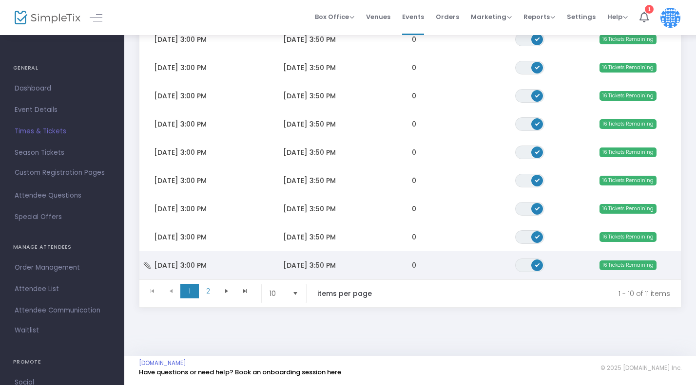
click at [183, 261] on span "[DATE] 3:00 PM" at bounding box center [180, 266] width 53 height 10
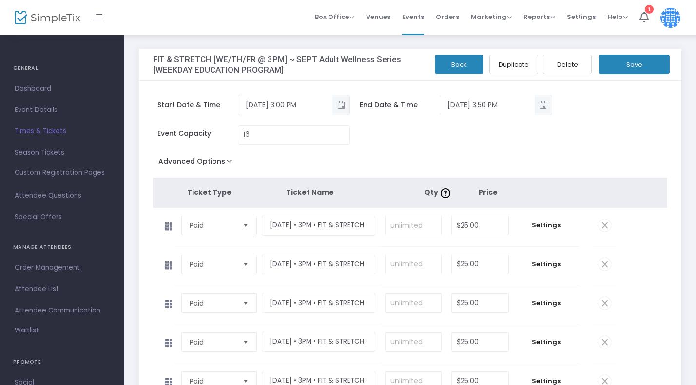
click at [602, 222] on span at bounding box center [604, 225] width 13 height 13
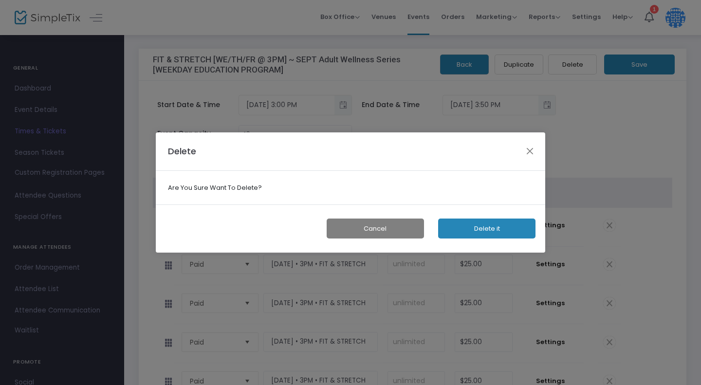
click at [480, 236] on button "Delete it" at bounding box center [486, 229] width 97 height 20
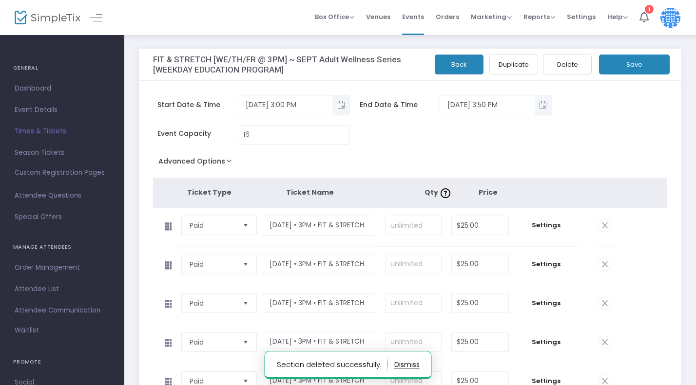
click at [604, 227] on span at bounding box center [604, 225] width 13 height 13
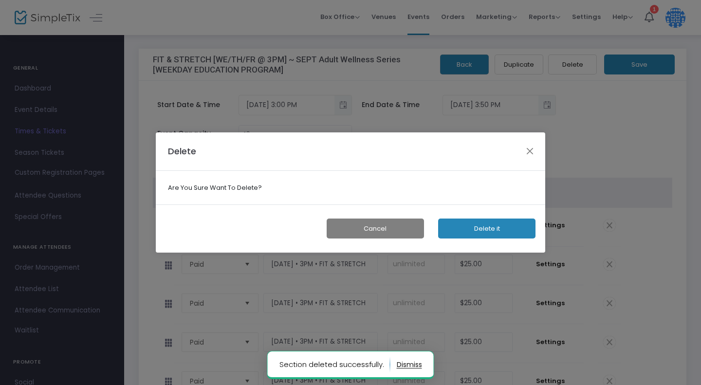
click at [483, 225] on button "Delete it" at bounding box center [486, 229] width 97 height 20
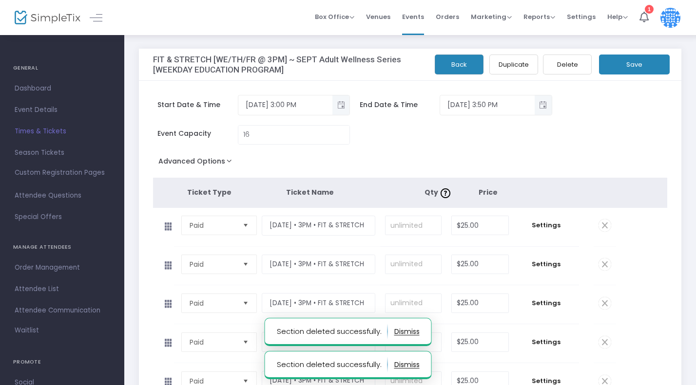
click at [605, 226] on span at bounding box center [604, 225] width 13 height 13
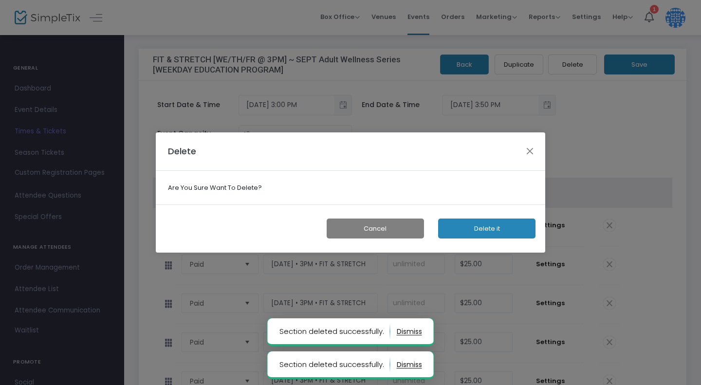
click at [498, 232] on button "Delete it" at bounding box center [486, 229] width 97 height 20
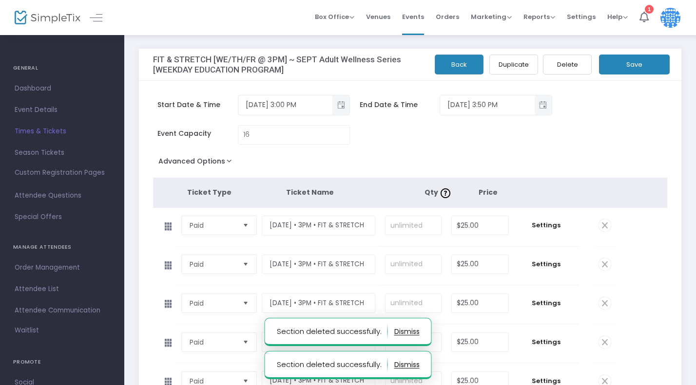
click at [603, 224] on span at bounding box center [604, 225] width 13 height 13
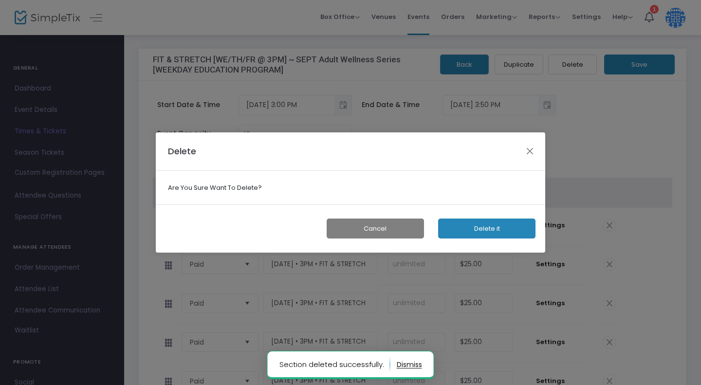
click at [491, 225] on button "Delete it" at bounding box center [486, 229] width 97 height 20
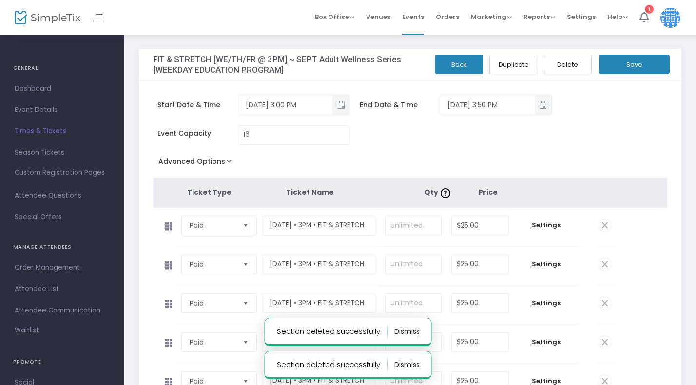
click at [603, 226] on span at bounding box center [604, 225] width 13 height 13
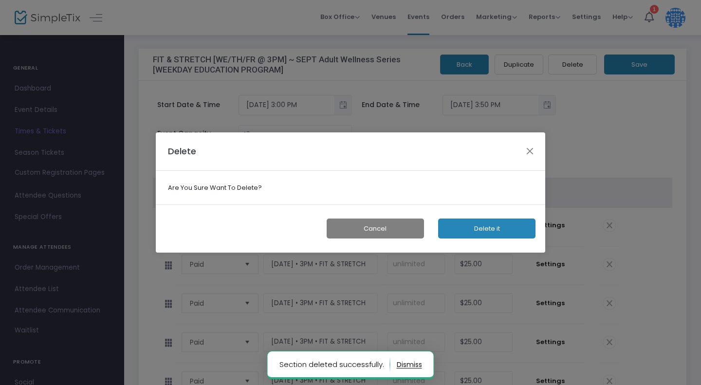
click at [499, 224] on button "Delete it" at bounding box center [486, 229] width 97 height 20
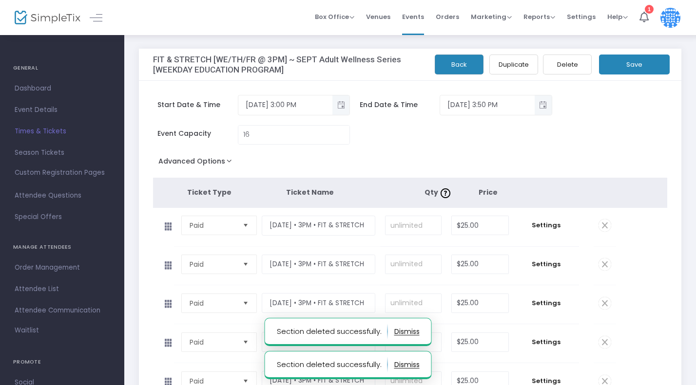
click at [604, 227] on span at bounding box center [604, 225] width 13 height 13
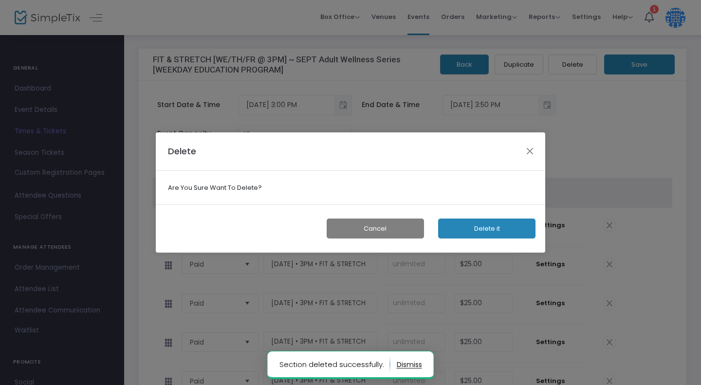
click at [494, 226] on button "Delete it" at bounding box center [486, 229] width 97 height 20
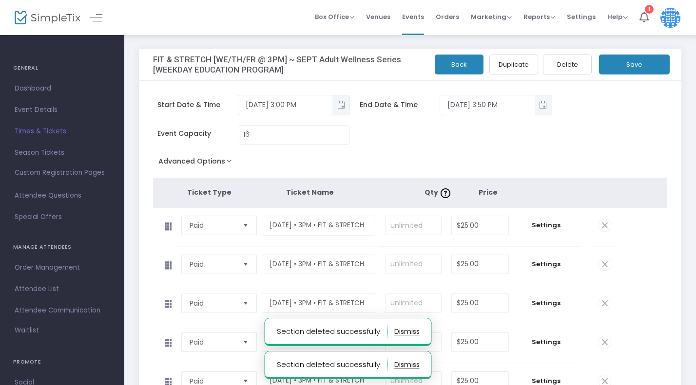
click at [604, 226] on span at bounding box center [604, 225] width 13 height 13
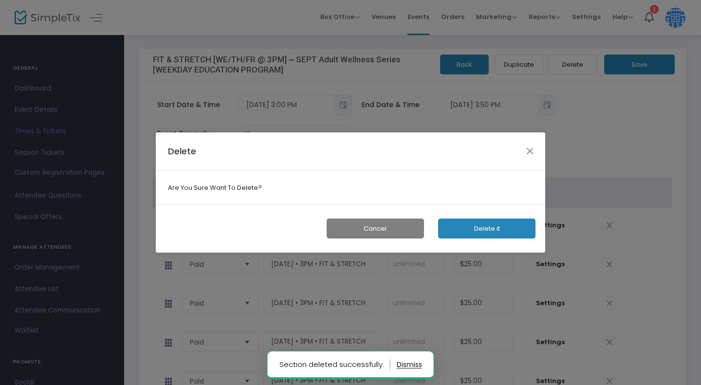
click at [483, 226] on button "Delete it" at bounding box center [486, 229] width 97 height 20
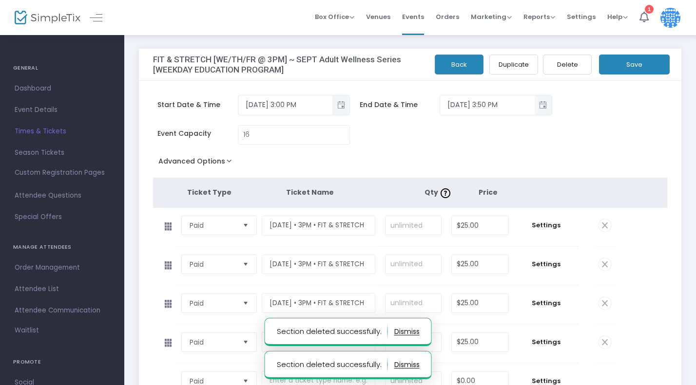
click at [603, 225] on span at bounding box center [604, 225] width 13 height 13
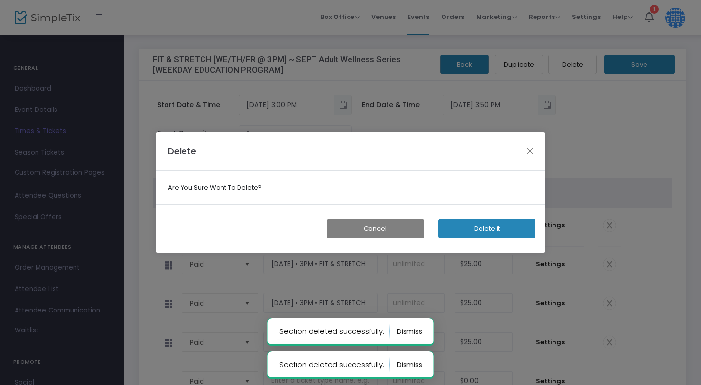
click at [499, 226] on button "Delete it" at bounding box center [486, 229] width 97 height 20
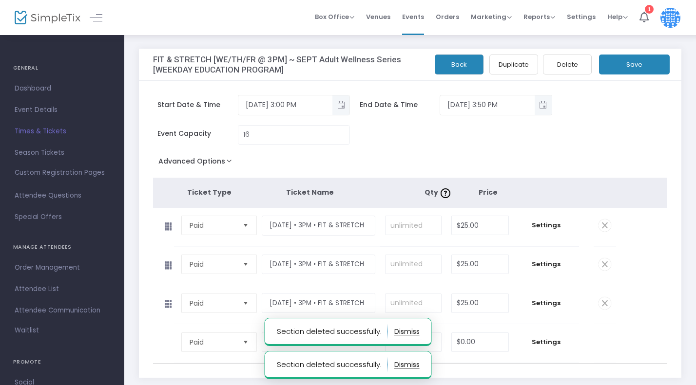
click at [604, 226] on span at bounding box center [604, 225] width 13 height 13
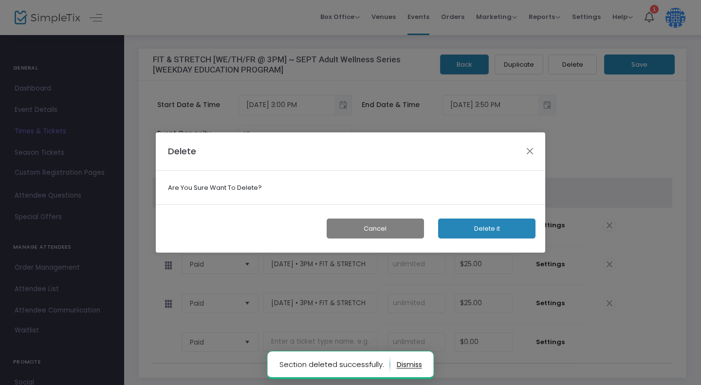
click at [485, 226] on button "Delete it" at bounding box center [486, 229] width 97 height 20
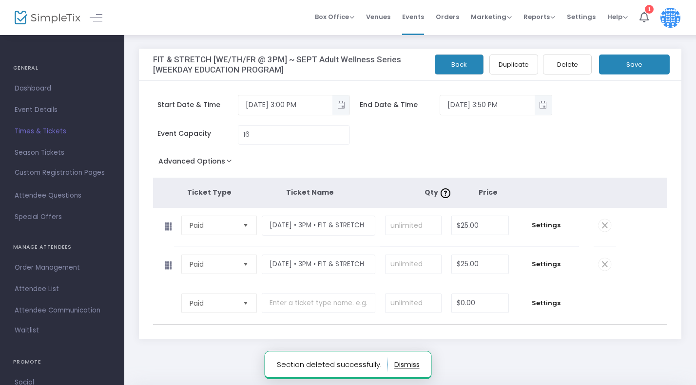
click at [604, 264] on span at bounding box center [604, 264] width 13 height 13
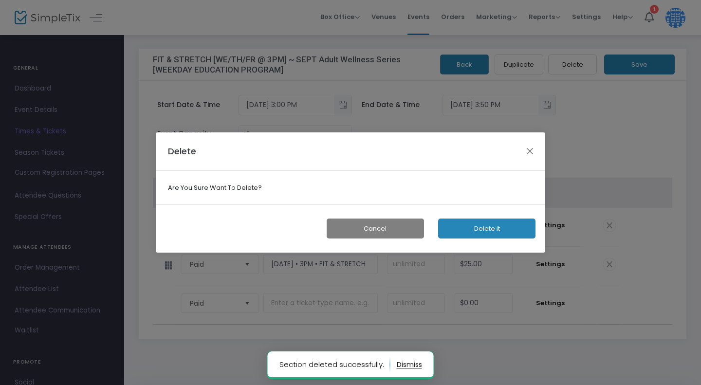
click at [487, 231] on button "Delete it" at bounding box center [486, 229] width 97 height 20
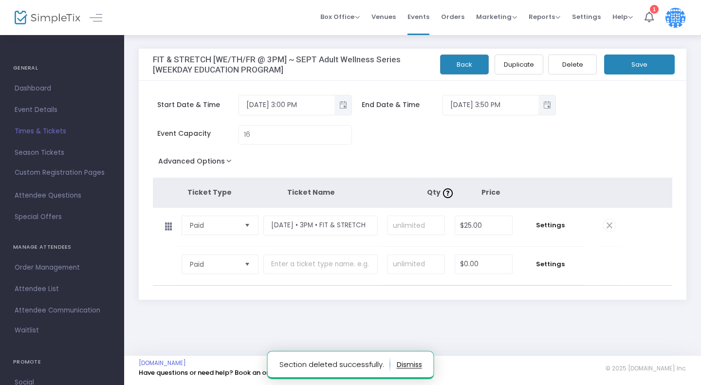
click at [632, 69] on button "Save" at bounding box center [639, 65] width 71 height 20
click at [33, 132] on span "Times & Tickets" at bounding box center [62, 131] width 95 height 13
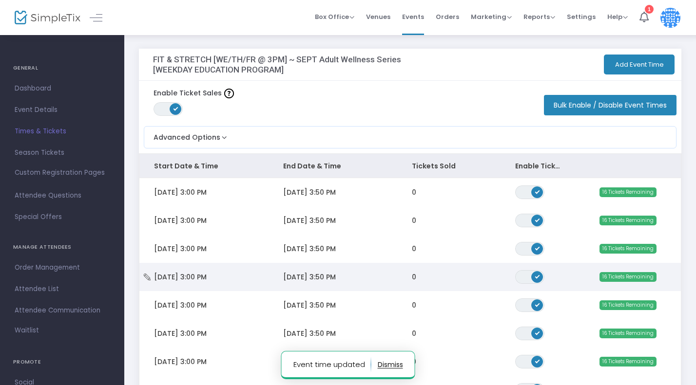
scroll to position [184, 0]
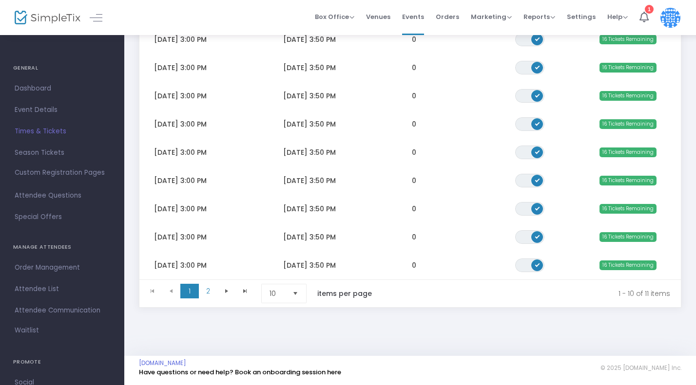
click at [297, 290] on span "Select" at bounding box center [295, 294] width 16 height 16
click at [297, 329] on li "25" at bounding box center [285, 332] width 47 height 19
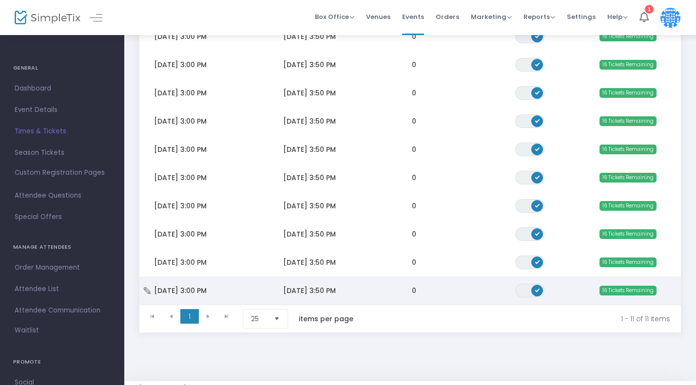
click at [196, 289] on span "[DATE] 3:00 PM" at bounding box center [180, 291] width 53 height 10
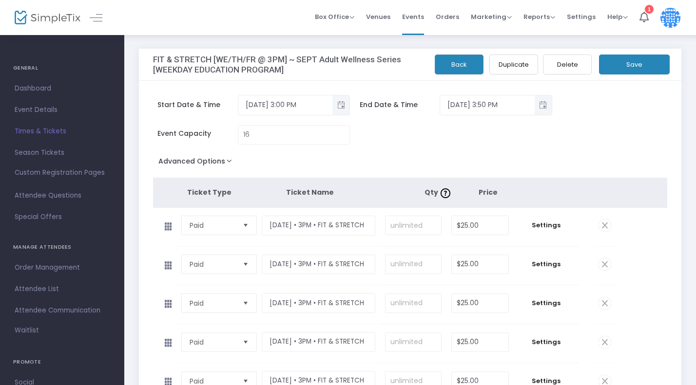
click at [601, 222] on span at bounding box center [604, 225] width 13 height 13
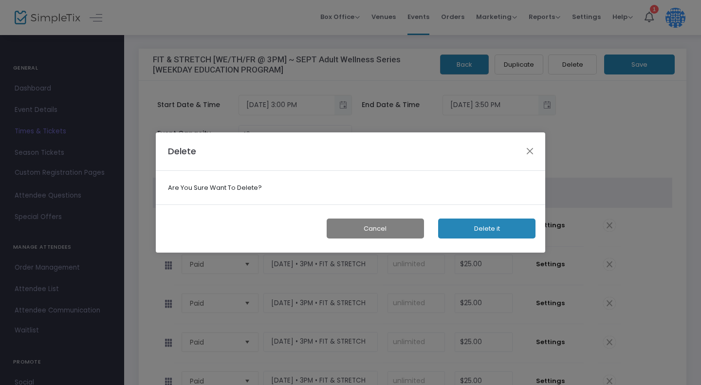
click at [488, 230] on button "Delete it" at bounding box center [486, 229] width 97 height 20
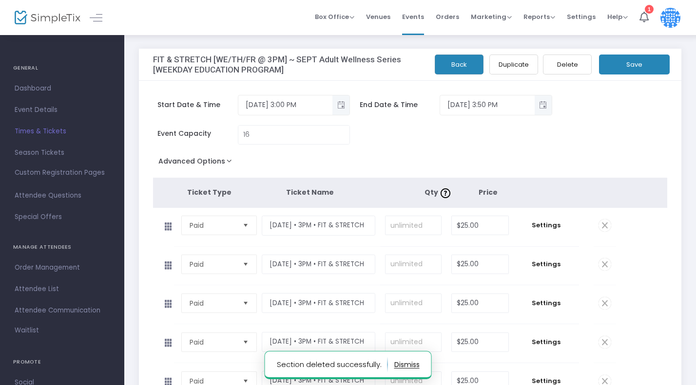
click at [603, 227] on span at bounding box center [604, 225] width 13 height 13
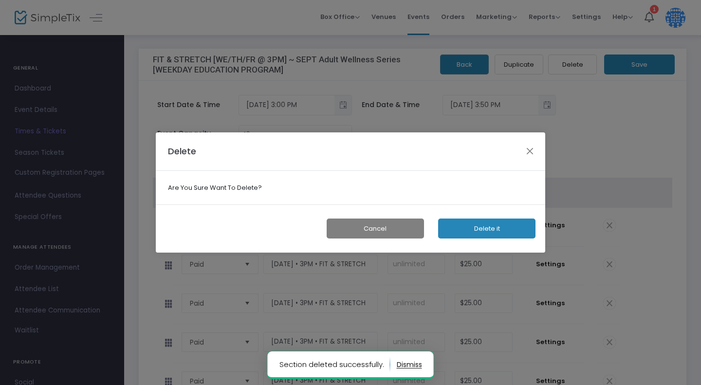
click at [472, 228] on button "Delete it" at bounding box center [486, 229] width 97 height 20
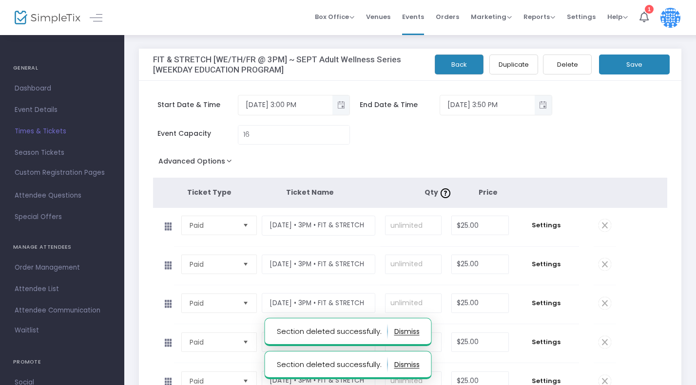
click at [602, 226] on span at bounding box center [604, 225] width 13 height 13
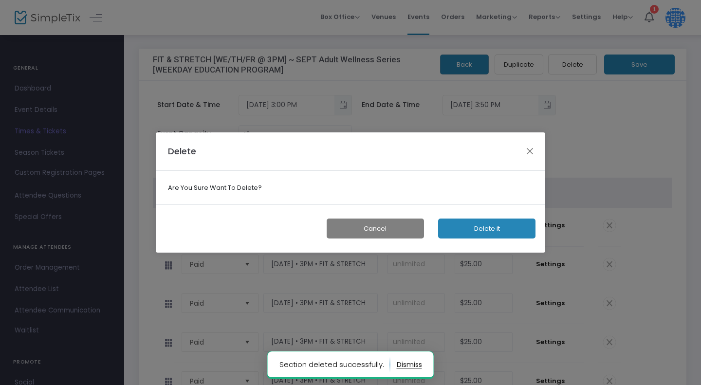
click at [508, 227] on button "Delete it" at bounding box center [486, 229] width 97 height 20
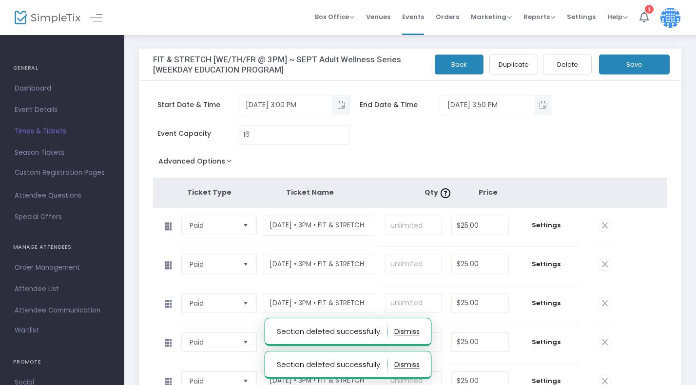
click at [606, 226] on span at bounding box center [604, 225] width 13 height 13
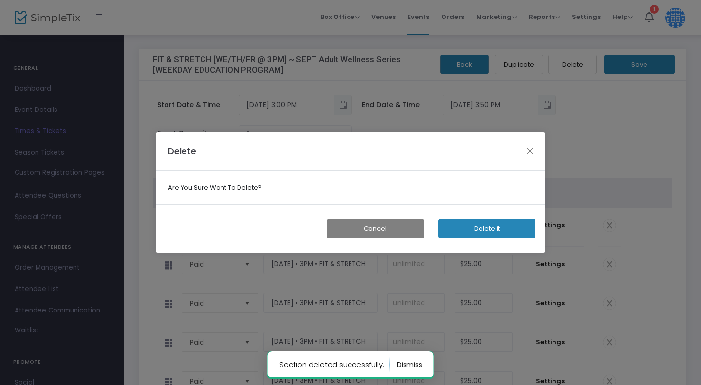
click at [512, 229] on button "Delete it" at bounding box center [486, 229] width 97 height 20
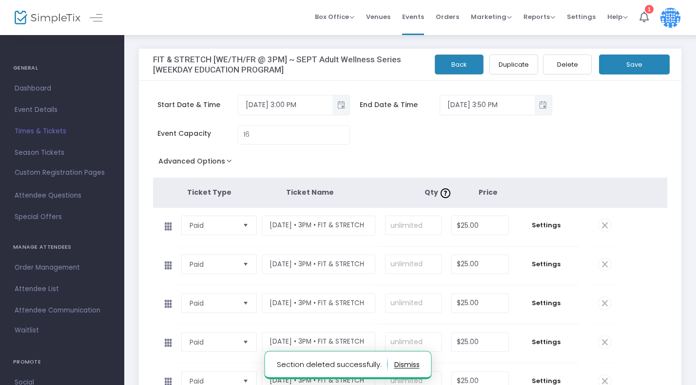
click at [609, 228] on span at bounding box center [604, 225] width 13 height 13
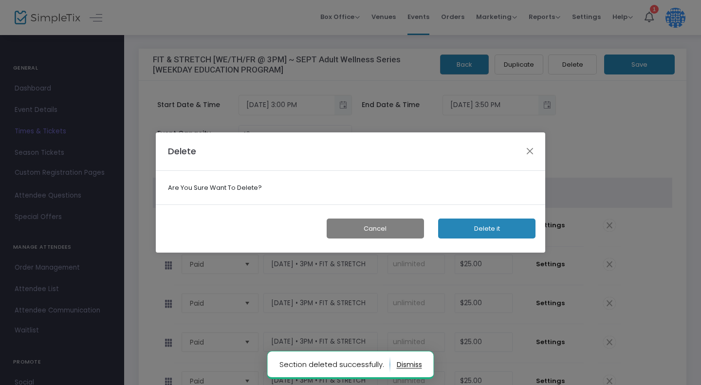
click at [493, 240] on div "Cancel Delete it" at bounding box center [351, 229] width 390 height 48
click at [493, 232] on button "Delete it" at bounding box center [486, 229] width 97 height 20
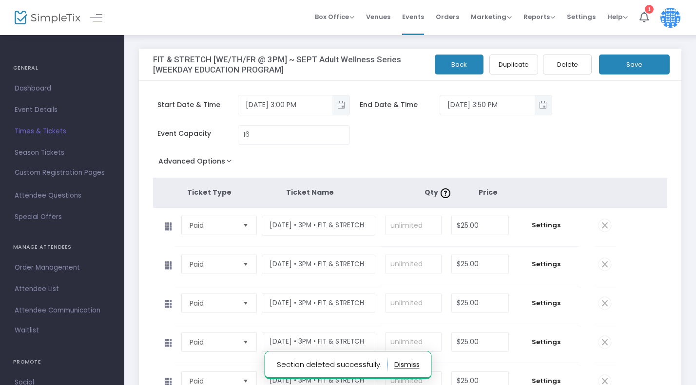
click at [603, 222] on span at bounding box center [604, 225] width 13 height 13
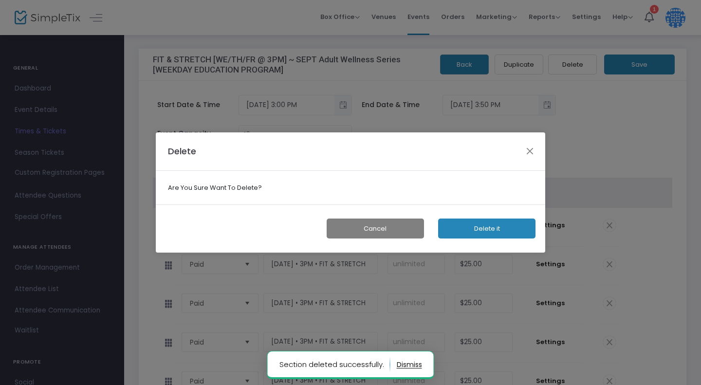
click at [515, 229] on button "Delete it" at bounding box center [486, 229] width 97 height 20
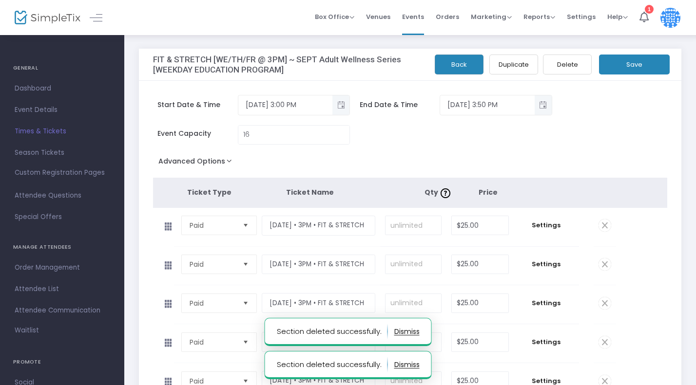
click at [604, 224] on span at bounding box center [604, 225] width 13 height 13
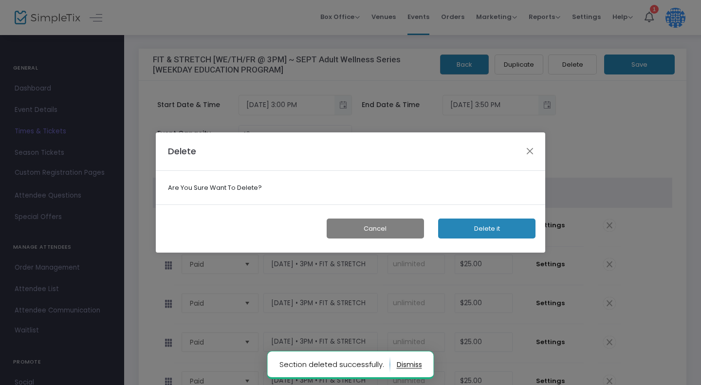
click at [466, 230] on button "Delete it" at bounding box center [486, 229] width 97 height 20
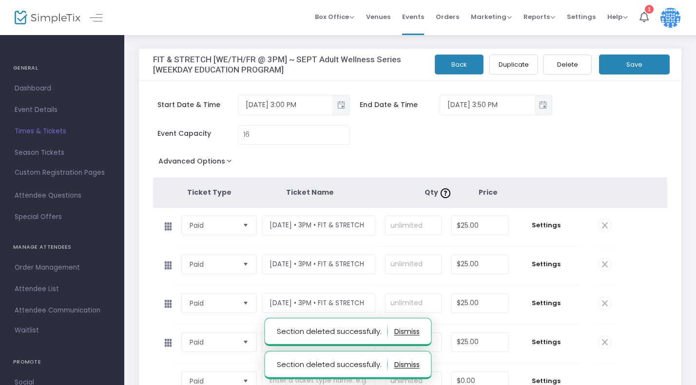
click at [604, 226] on span at bounding box center [604, 225] width 13 height 13
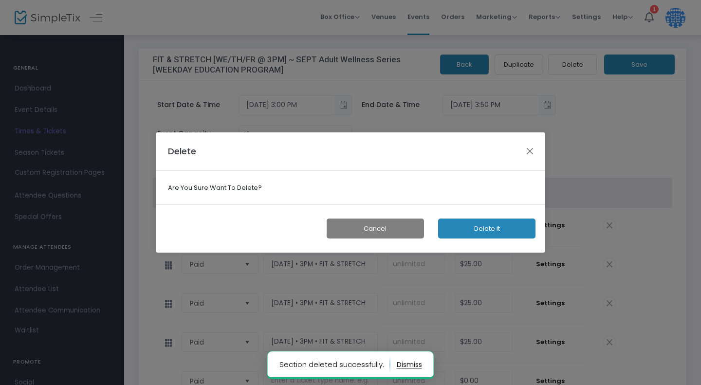
click at [473, 225] on button "Delete it" at bounding box center [486, 229] width 97 height 20
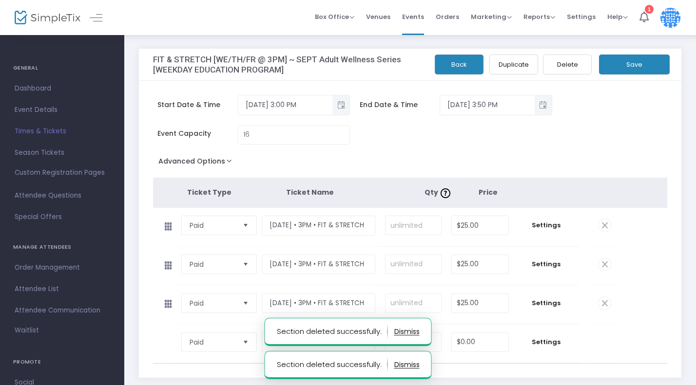
click at [605, 224] on span at bounding box center [604, 225] width 13 height 13
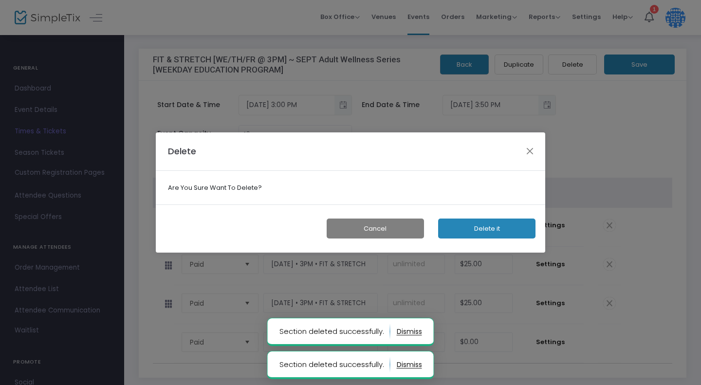
click at [485, 230] on button "Delete it" at bounding box center [486, 229] width 97 height 20
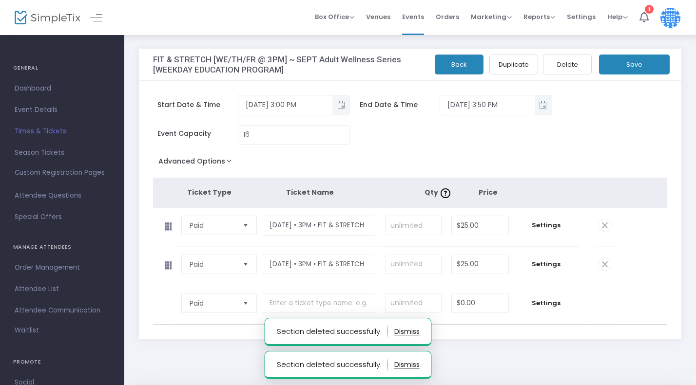
click at [605, 226] on span at bounding box center [604, 225] width 13 height 13
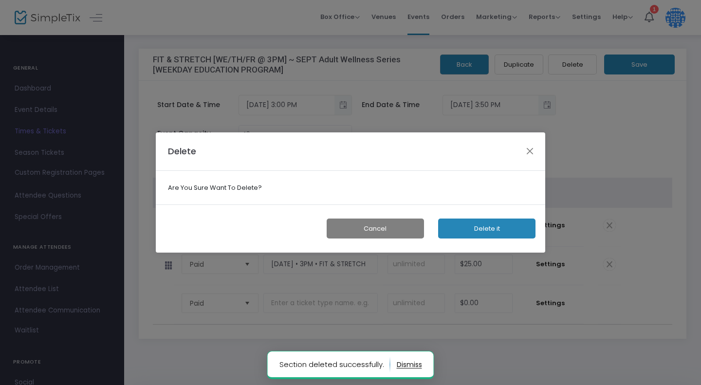
click at [511, 236] on button "Delete it" at bounding box center [486, 229] width 97 height 20
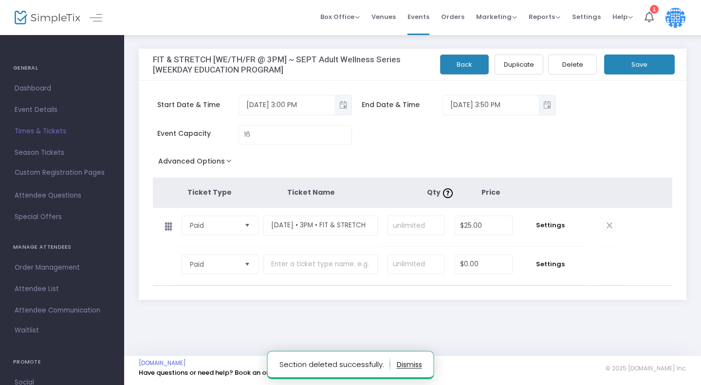
click at [638, 67] on button "Save" at bounding box center [639, 65] width 71 height 20
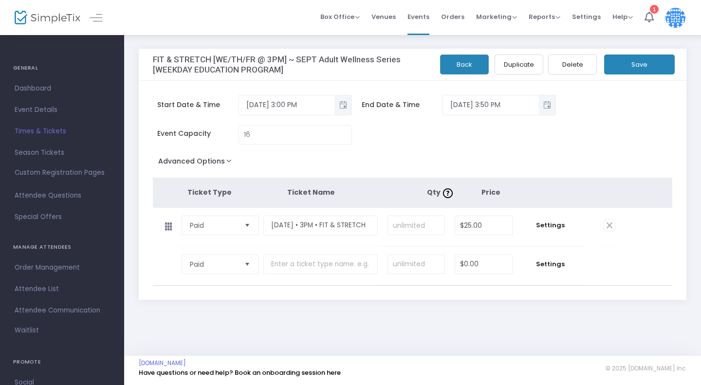
click at [636, 63] on button "Save" at bounding box center [639, 65] width 71 height 20
click at [35, 154] on span "Season Tickets" at bounding box center [62, 153] width 95 height 13
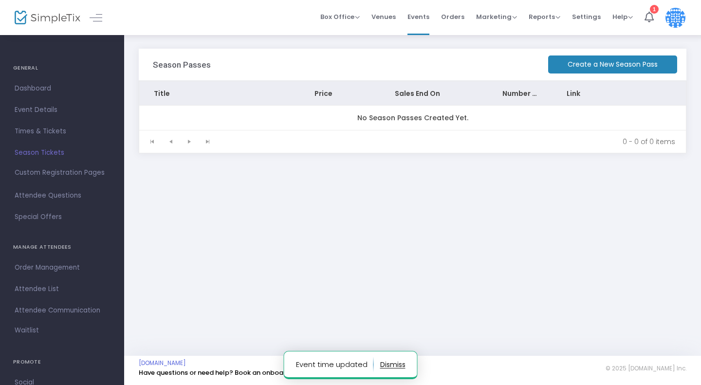
click at [624, 66] on m-button "Create a New Season Pass" at bounding box center [612, 65] width 129 height 18
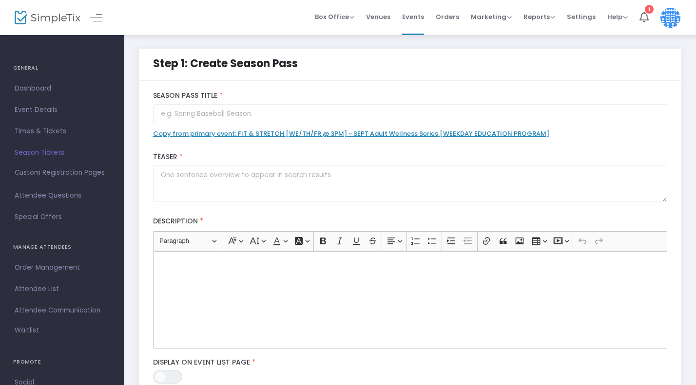
click at [223, 133] on link "Copy from primary event: FIT & STRETCH [WE/TH/FR @ 3PM] ~ SEPT Adult Wellness S…" at bounding box center [351, 133] width 396 height 9
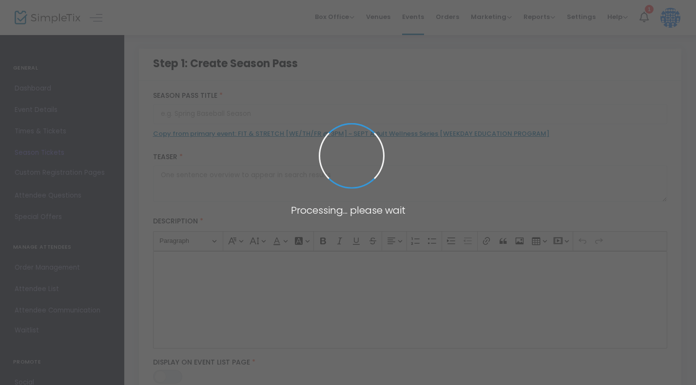
type input "FIT & STRETCH [WE/TH/FR @ 3PM] ~ SEPT Adult Wellness Series [WEEKDAY EDUCATION …"
type textarea "ADULT WEEKDAY WELLNESS SERIES | [DATE] SESSION:: FIT & STRETCH @ 3PM ~ with [PE…"
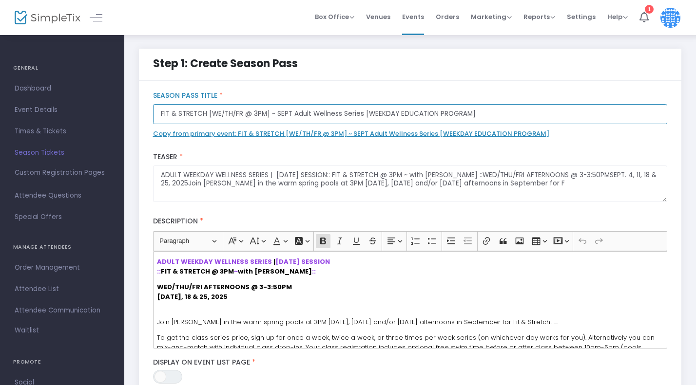
click at [156, 113] on input "FIT & STRETCH [WE/TH/FR @ 3PM] ~ SEPT Adult Wellness Series [WEEKDAY EDUCATION …" at bounding box center [410, 114] width 514 height 20
drag, startPoint x: 293, startPoint y: 113, endPoint x: 354, endPoint y: 116, distance: 61.5
click at [354, 116] on input "[ALL WEDNESDAYS @ 3PM] FIT & STRETCH [WE/TH/FR @ 3PM] ~ SEPT Adult Wellness Ser…" at bounding box center [410, 114] width 514 height 20
click at [161, 114] on input "[ALL WEDNESDAYS @ 3PM] FIT & STRETCH ~ SEPT Adult Wellness Series [WEEKDAY EDUC…" at bounding box center [410, 114] width 514 height 20
click at [215, 115] on input "[ALL WEDNESDAYS @ 3PM] FIT & STRETCH ~ SEPT Adult Wellness Series [WEEKDAY EDUC…" at bounding box center [410, 114] width 514 height 20
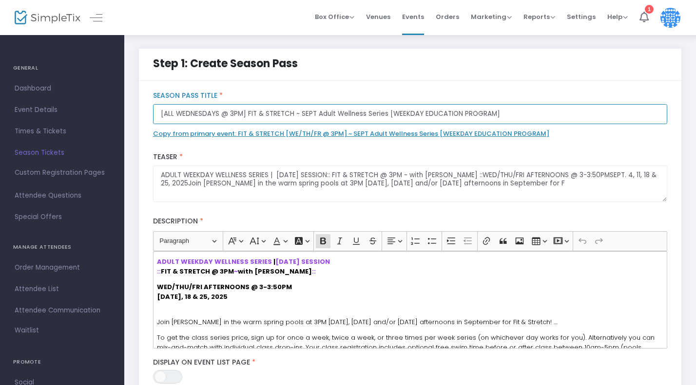
click at [215, 115] on input "[ALL WEDNESDAYS @ 3PM] FIT & STRETCH ~ SEPT Adult Wellness Series [WEEKDAY EDUC…" at bounding box center [410, 114] width 514 height 20
click at [246, 115] on input "[ALL WEDNESDAYS @ 3PM] FIT & STRETCH ~ SEPT Adult Wellness Series [WEEKDAY EDUC…" at bounding box center [410, 114] width 514 height 20
type input "[ALL WEDNESDAYS @ 3PM] FIT & STRETCH ~ SEPT Adult Wellness Series [WEEKDAY EDUC…"
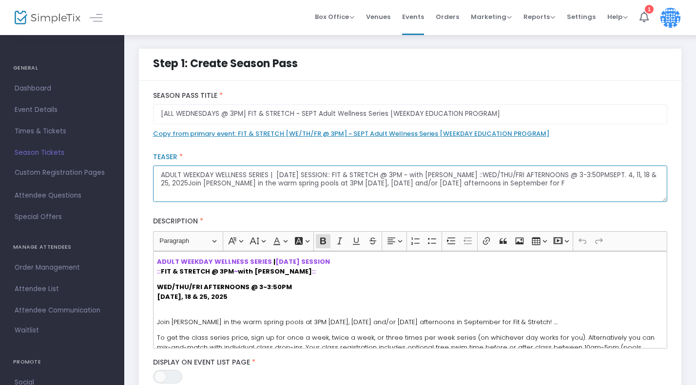
click at [247, 178] on textarea "ADULT WEEKDAY WELLNESS SERIES | [DATE] SESSION:: FIT & STRETCH @ 3PM ~ with [PE…" at bounding box center [410, 184] width 514 height 37
paste textarea ":: WATER YOGA :: 4-WEEK SERIES WED/THU/FRI @ 4PM. CLASS STARTS 9/3; no class [D…"
click at [321, 172] on textarea "ADULT WEEKDAY WELLNESS SERIES | [DATE] :: WATER YOGA :: 4-WEEK SERIES WED/THU/F…" at bounding box center [410, 184] width 514 height 37
drag, startPoint x: 321, startPoint y: 172, endPoint x: 338, endPoint y: 173, distance: 16.6
click at [338, 173] on textarea "ADULT WEEKDAY WELLNESS SERIES | [DATE] :: WATER YOGA :: 4-WEEK SERIES WED/THU/F…" at bounding box center [410, 184] width 514 height 37
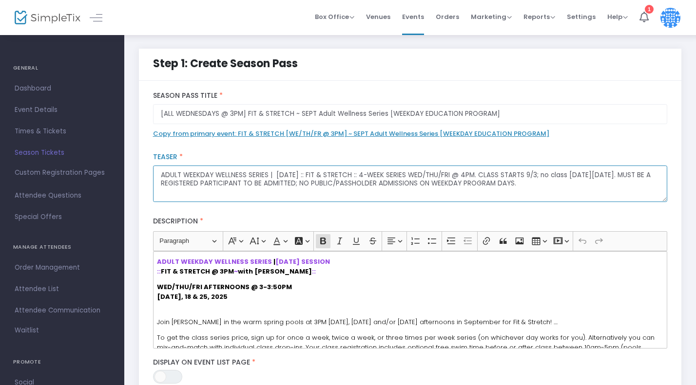
click at [414, 177] on textarea "ADULT WEEKDAY WELLNESS SERIES | [DATE] :: FIT & STRETCH :: 4-WEEK SERIES WED/TH…" at bounding box center [410, 184] width 514 height 37
drag, startPoint x: 414, startPoint y: 177, endPoint x: 450, endPoint y: 175, distance: 35.1
click at [450, 175] on textarea "ADULT WEEKDAY WELLNESS SERIES | [DATE] :: FIT & STRETCH :: 4-WEEK SERIES WED/TH…" at bounding box center [410, 184] width 514 height 37
click at [452, 180] on textarea "ADULT WEEKDAY WELLNESS SERIES | [DATE] :: FIT & STRETCH :: 4-WEEK SERIES WED/TH…" at bounding box center [410, 184] width 514 height 37
click at [444, 177] on textarea "ADULT WEEKDAY WELLNESS SERIES | [DATE] :: FIT & STRETCH :: 4-WEEK SERIES WED/TH…" at bounding box center [410, 184] width 514 height 37
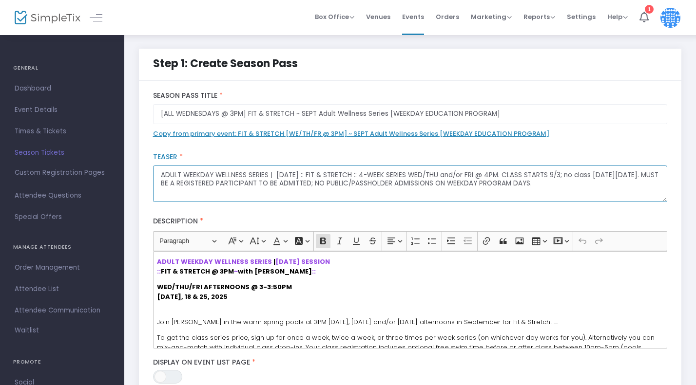
click at [478, 176] on textarea "ADULT WEEKDAY WELLNESS SERIES | [DATE] :: FIT & STRETCH :: 4-WEEK SERIES WED/TH…" at bounding box center [410, 184] width 514 height 37
click at [432, 176] on textarea "ADULT WEEKDAY WELLNESS SERIES | [DATE] :: FIT & STRETCH :: 4-WEEK SERIES WED/TH…" at bounding box center [410, 184] width 514 height 37
click at [472, 177] on textarea "ADULT WEEKDAY WELLNESS SERIES | [DATE] :: FIT & STRETCH :: 4-WEEK SERIES WED, T…" at bounding box center [410, 184] width 514 height 37
drag, startPoint x: 538, startPoint y: 176, endPoint x: 522, endPoint y: 176, distance: 16.6
click at [522, 176] on textarea "ADULT WEEKDAY WELLNESS SERIES | [DATE] :: FIT & STRETCH :: 4-WEEK SERIES WED, T…" at bounding box center [410, 184] width 514 height 37
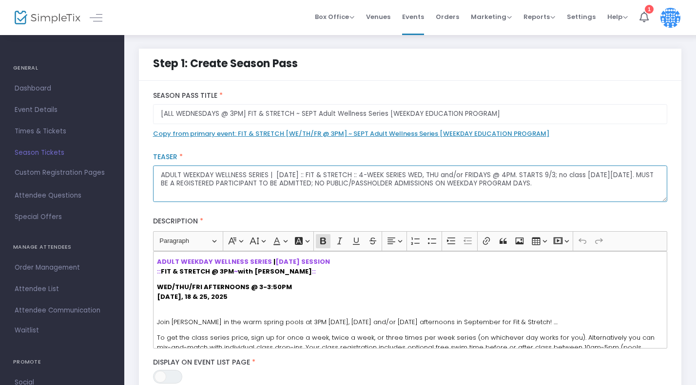
click at [544, 177] on textarea "ADULT WEEKDAY WELLNESS SERIES | [DATE] :: FIT & STRETCH :: 4-WEEK SERIES WED, T…" at bounding box center [410, 184] width 514 height 37
click at [636, 176] on textarea "ADULT WEEKDAY WELLNESS SERIES | [DATE] :: FIT & STRETCH :: 4-WEEK SERIES WED, T…" at bounding box center [410, 184] width 514 height 37
drag, startPoint x: 562, startPoint y: 184, endPoint x: 141, endPoint y: 168, distance: 421.1
click at [141, 168] on div "[ALL WEDNESDAYS @ 3PM] FIT & STRETCH ~ SEPT Adult Wellness Series [WEEKDAY EDUC…" at bounding box center [410, 353] width 542 height 545
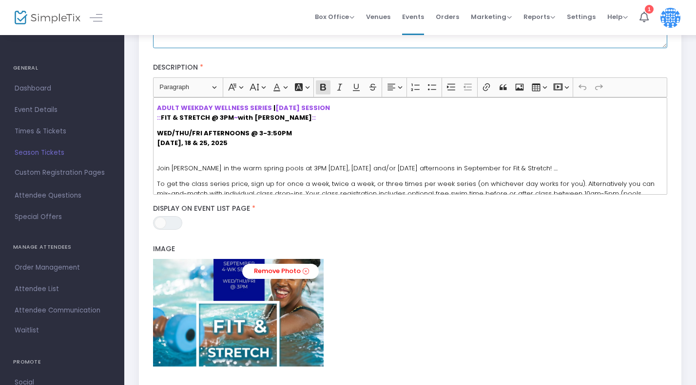
scroll to position [162, 0]
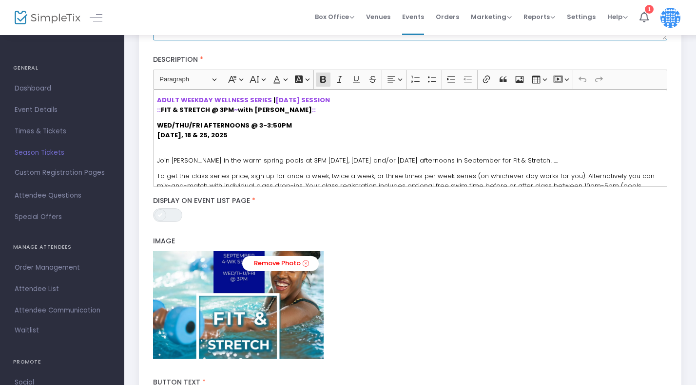
type textarea "ADULT WEEKDAY WELLNESS SERIES | [DATE] :: FIT & STRETCH :: 4-WEEK SERIES WED, T…"
click at [161, 213] on span at bounding box center [160, 215] width 12 height 12
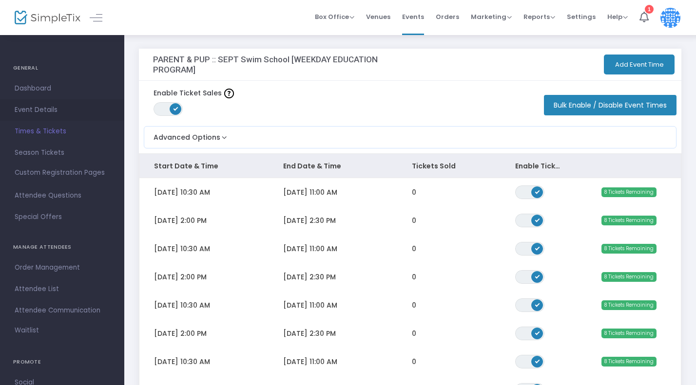
click at [46, 112] on span "Event Details" at bounding box center [62, 110] width 95 height 13
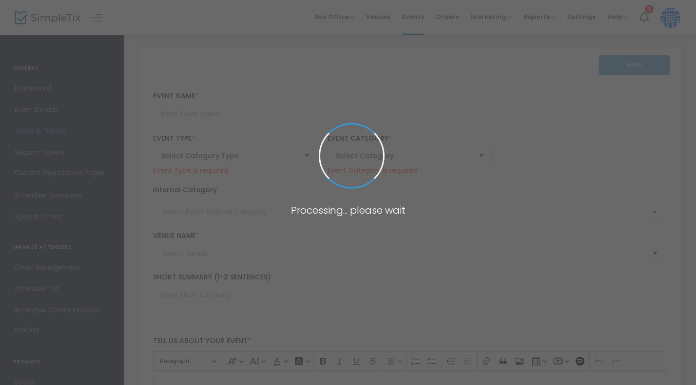
type input "PARENT & PUP :: SEPT Swim School [WEEKDAY EDUCATION PROGRAM]"
type textarea "[GEOGRAPHIC_DATA] | [DATE] :: PARENT & PUP CLASS :: 4-WEEK SERIES: WED, THU and…"
type input "Register Now"
type input "[PERSON_NAME] [GEOGRAPHIC_DATA]"
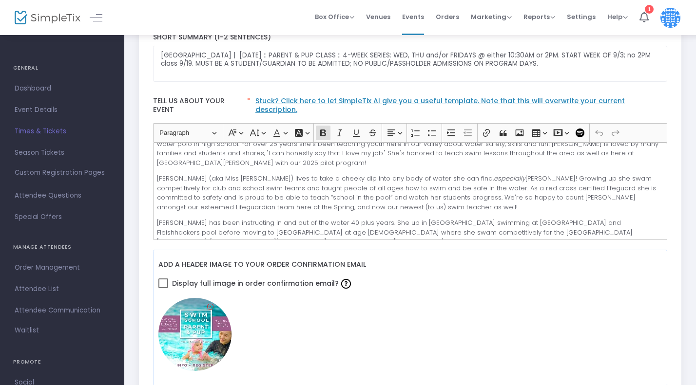
scroll to position [522, 0]
